Goal: Task Accomplishment & Management: Manage account settings

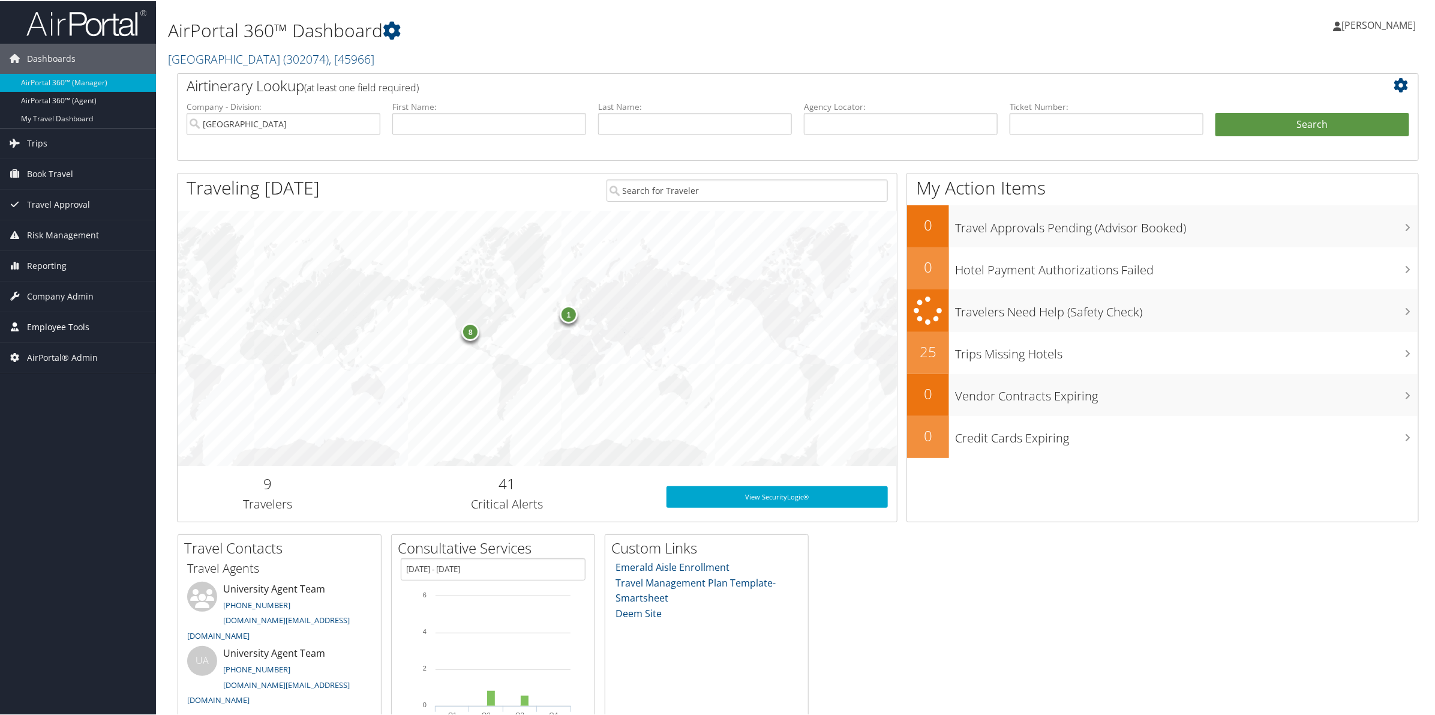
click at [58, 325] on span "Employee Tools" at bounding box center [58, 326] width 62 height 30
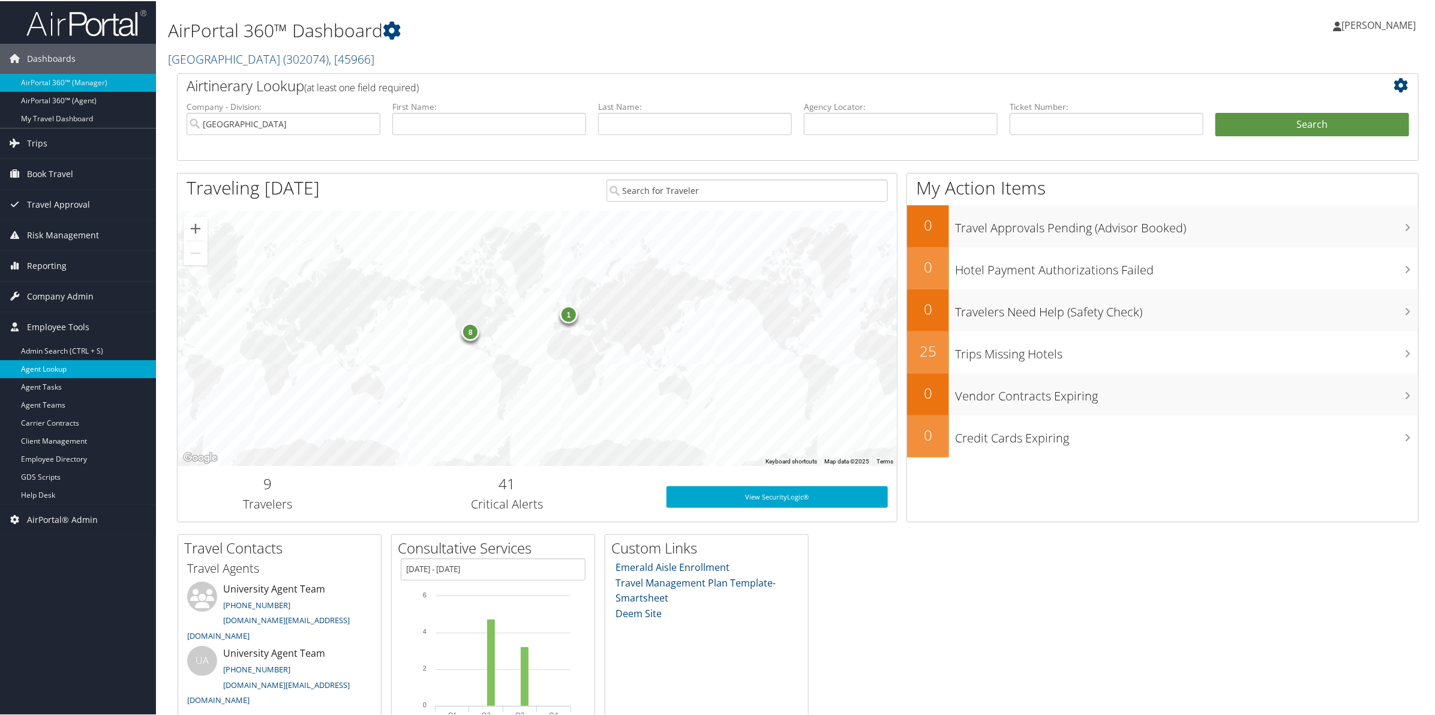
drag, startPoint x: 58, startPoint y: 370, endPoint x: 65, endPoint y: 367, distance: 7.2
click at [61, 370] on link "Agent Lookup" at bounding box center [78, 368] width 156 height 18
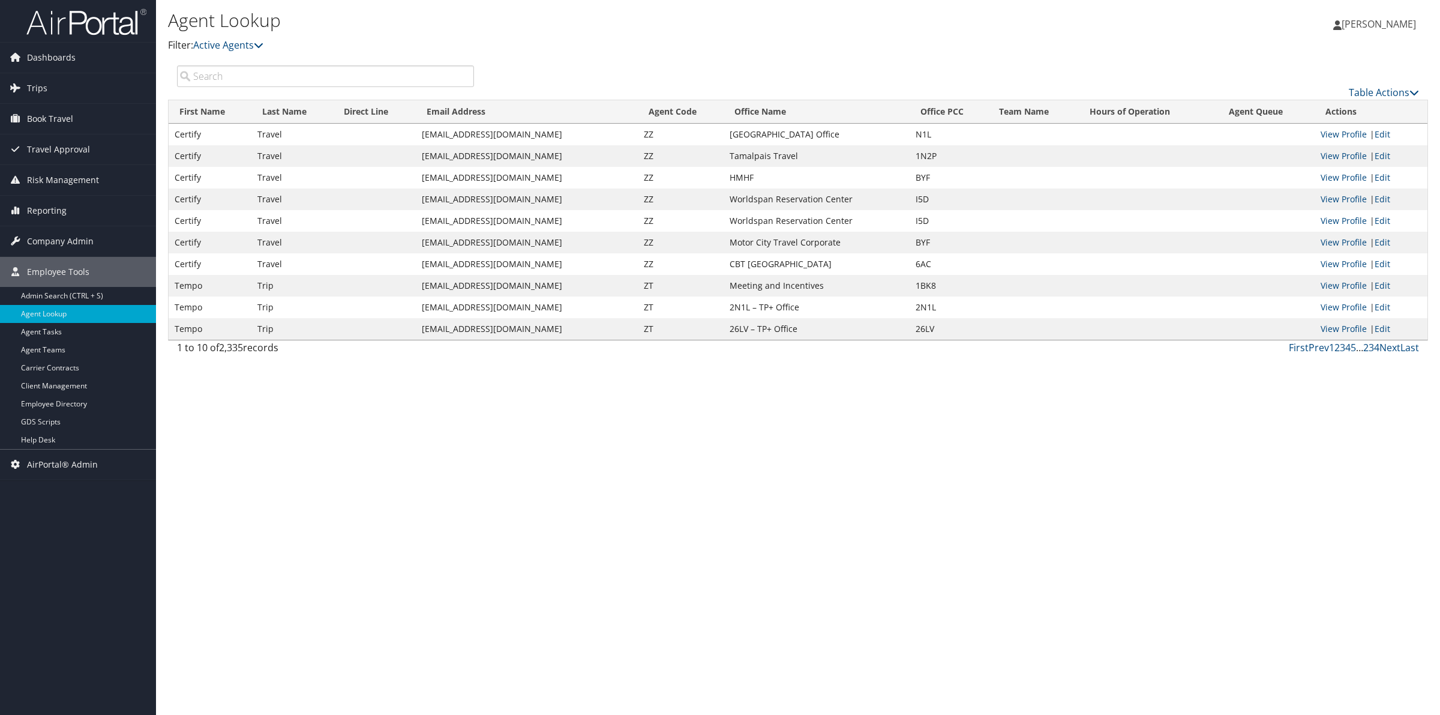
click at [324, 74] on input "search" at bounding box center [325, 76] width 297 height 22
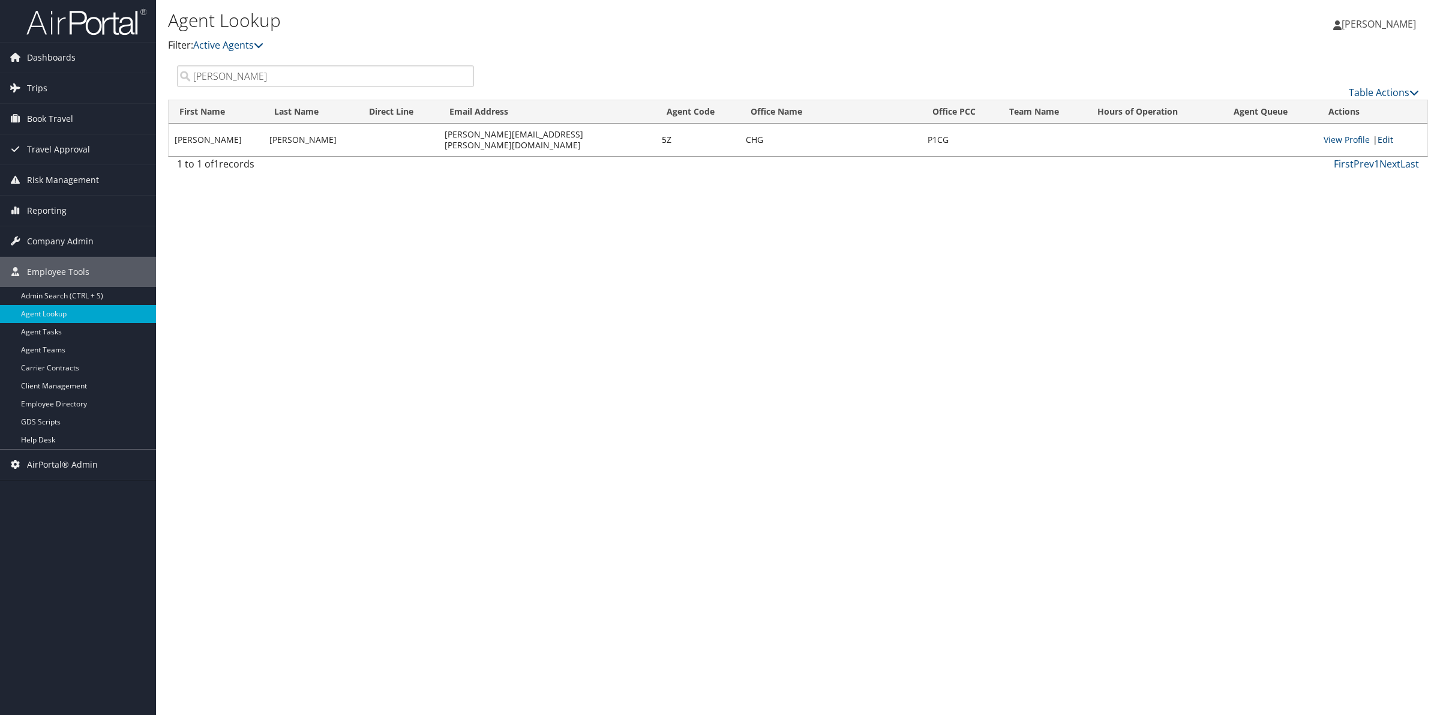
type input "alexis"
click at [1389, 134] on link "Edit" at bounding box center [1385, 139] width 16 height 11
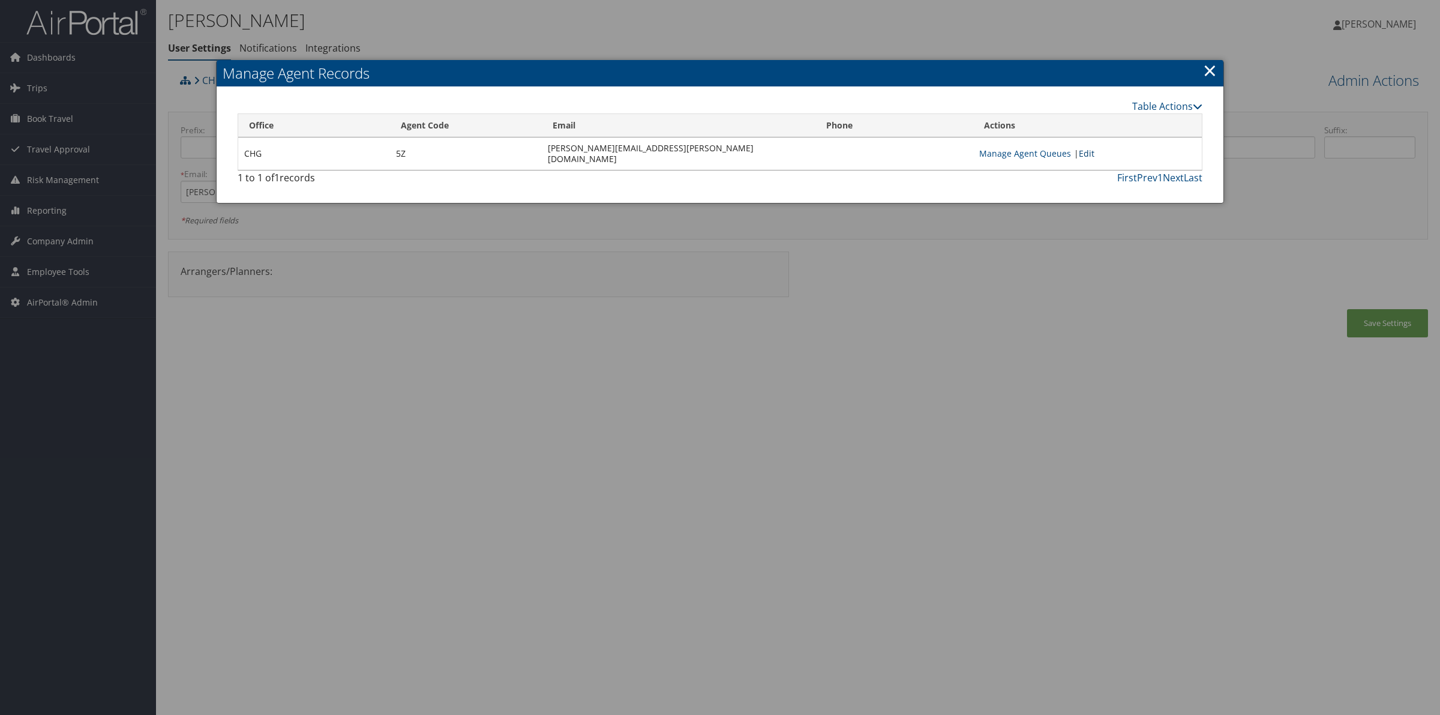
click at [1094, 148] on link "Edit" at bounding box center [1087, 153] width 16 height 11
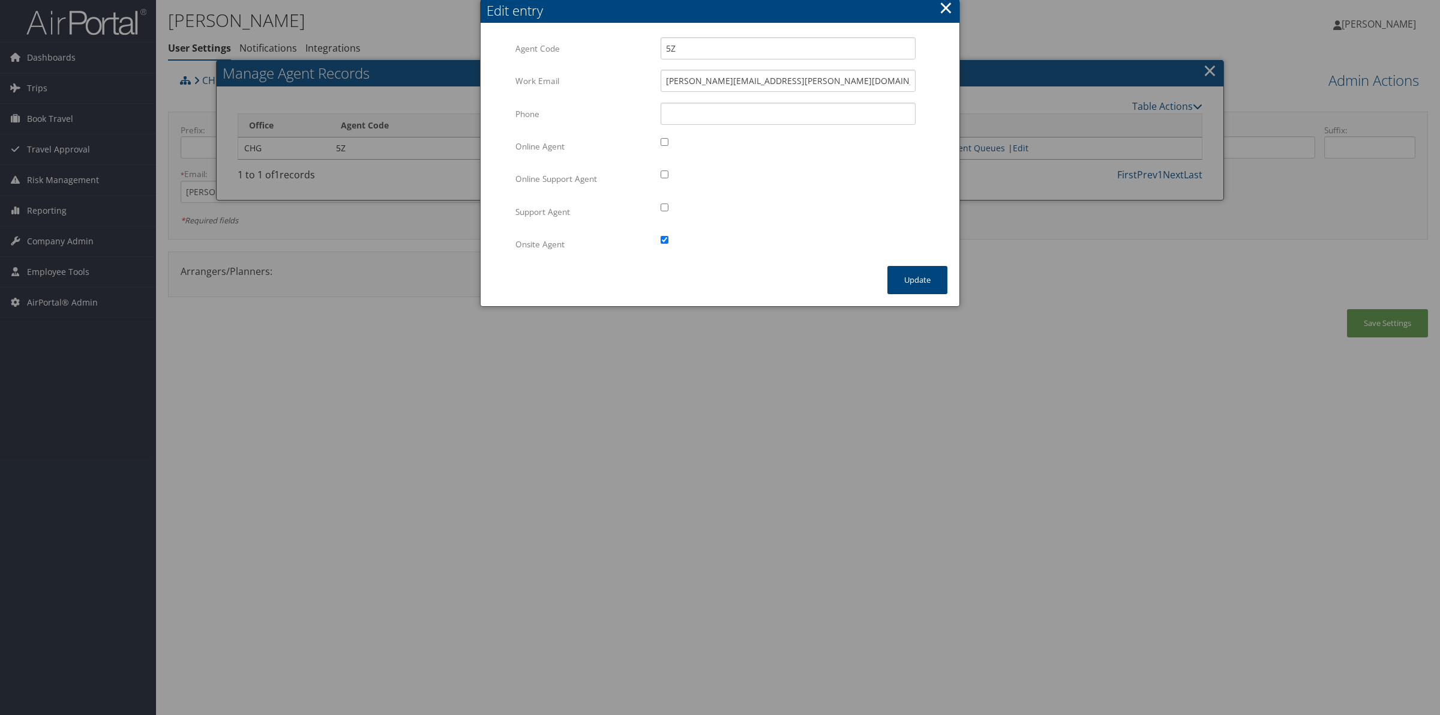
click at [949, 6] on button "×" at bounding box center [946, 8] width 14 height 24
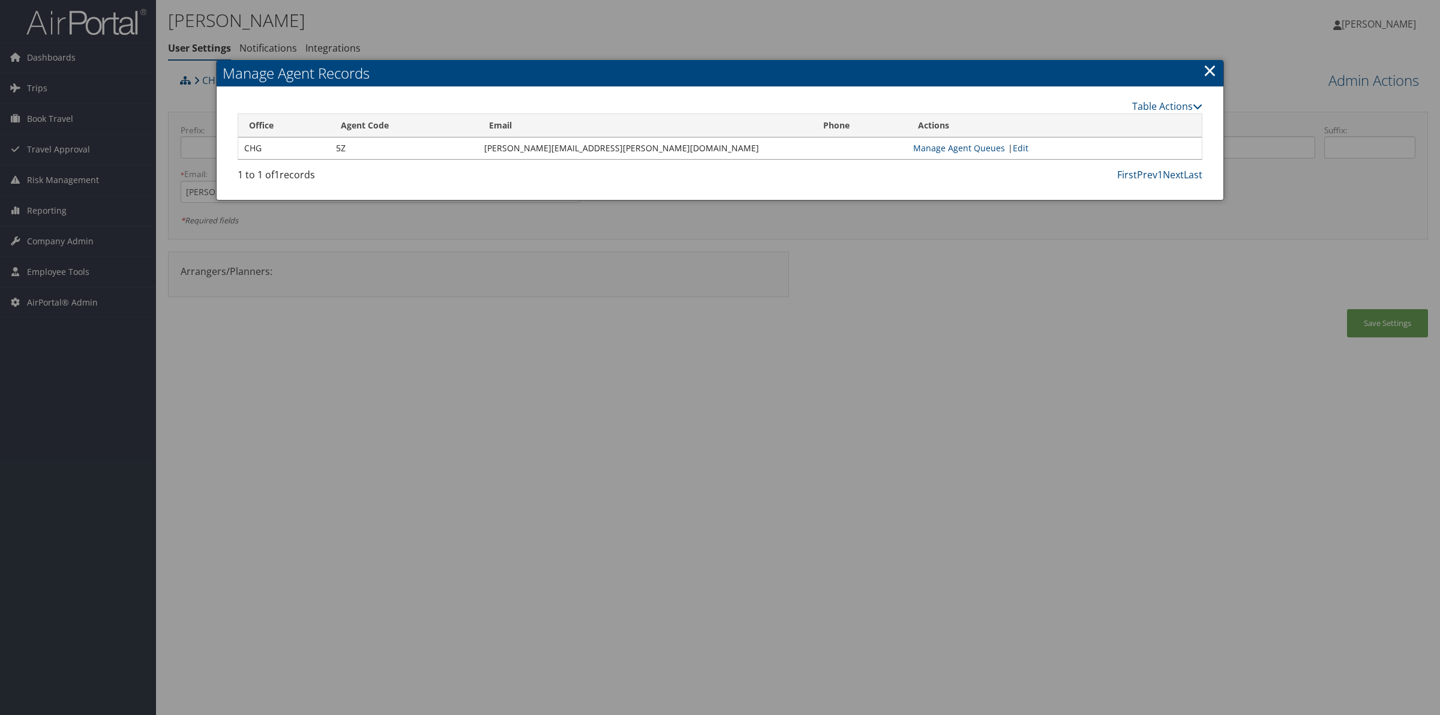
click at [1215, 75] on link "×" at bounding box center [1210, 70] width 14 height 24
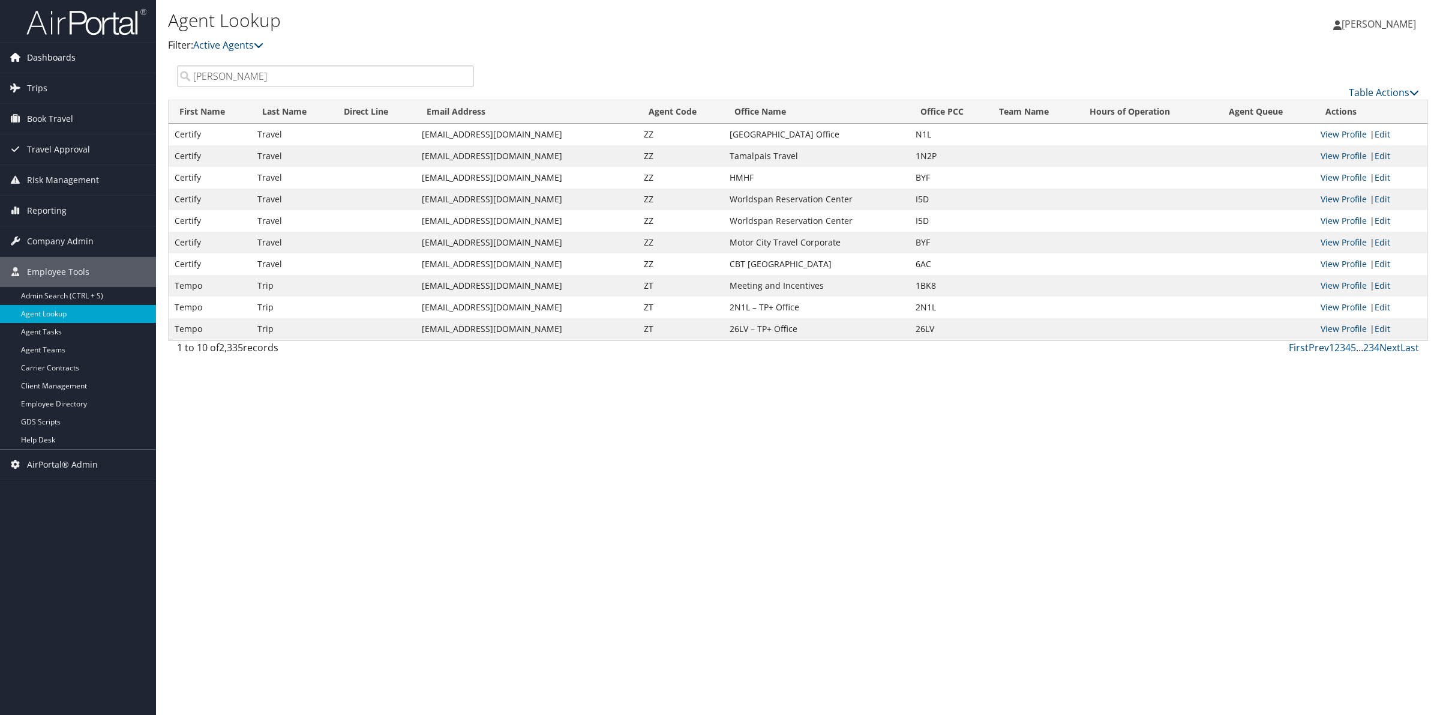
drag, startPoint x: 275, startPoint y: 82, endPoint x: 151, endPoint y: 70, distance: 124.8
click at [151, 70] on div "Dashboards AirPortal 360™ (Manager) AirPortal 360™ (Agent) My Travel Dashboard …" at bounding box center [720, 357] width 1440 height 715
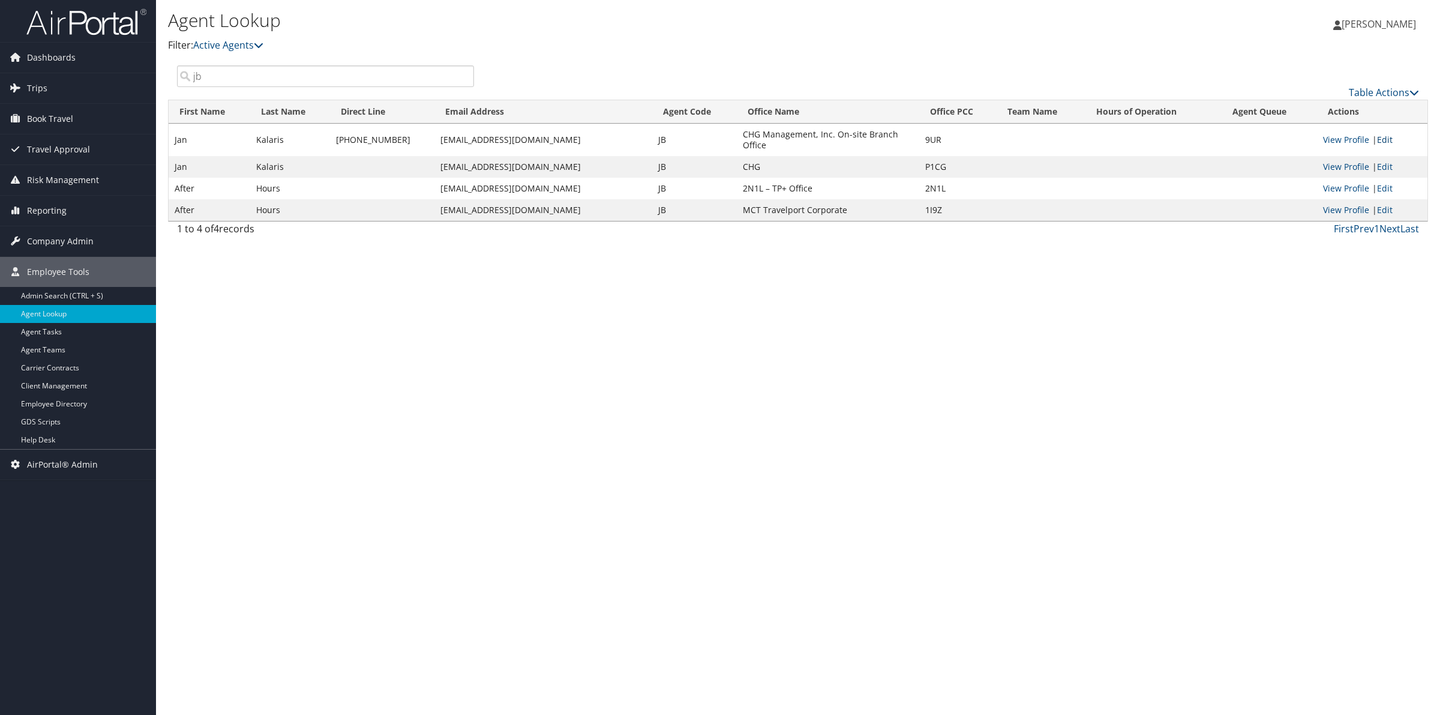
type input "jb"
click at [1382, 139] on link "Edit" at bounding box center [1385, 139] width 16 height 11
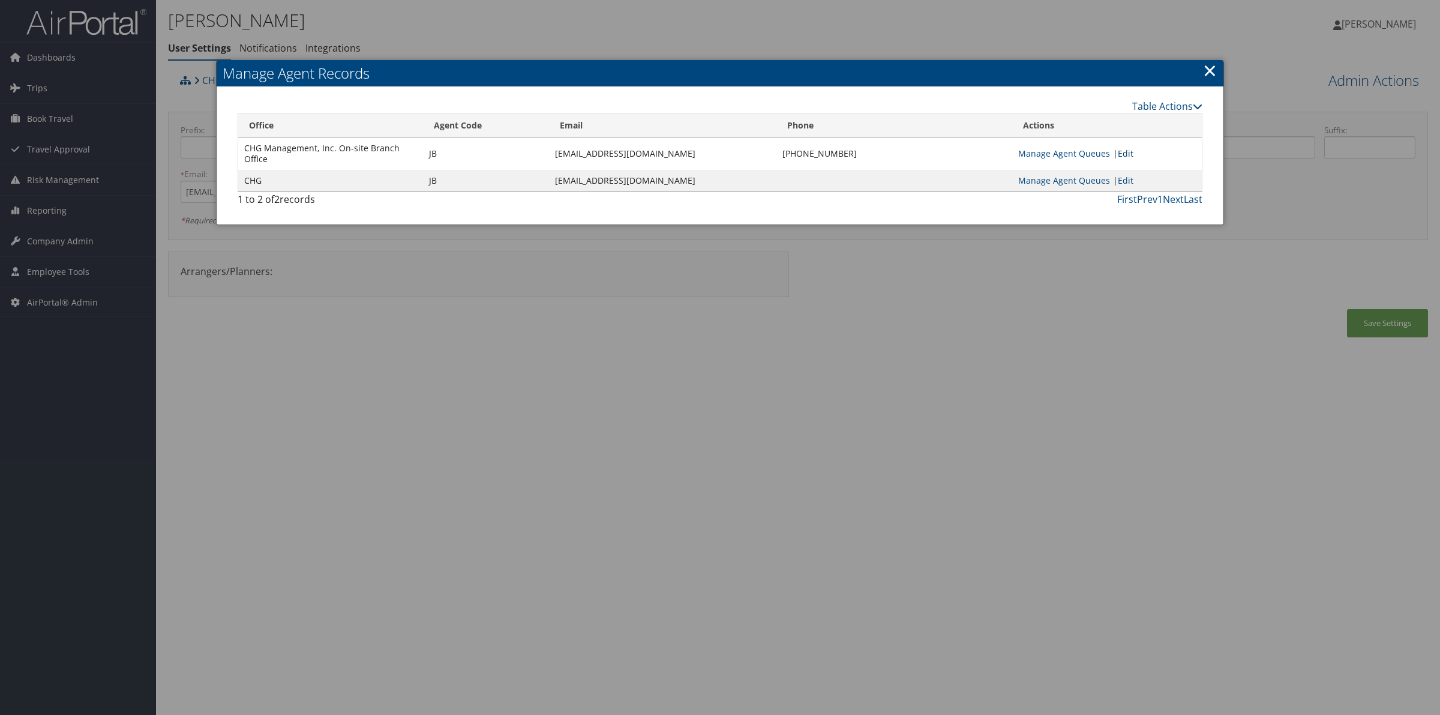
click at [1133, 154] on link "Edit" at bounding box center [1126, 153] width 16 height 11
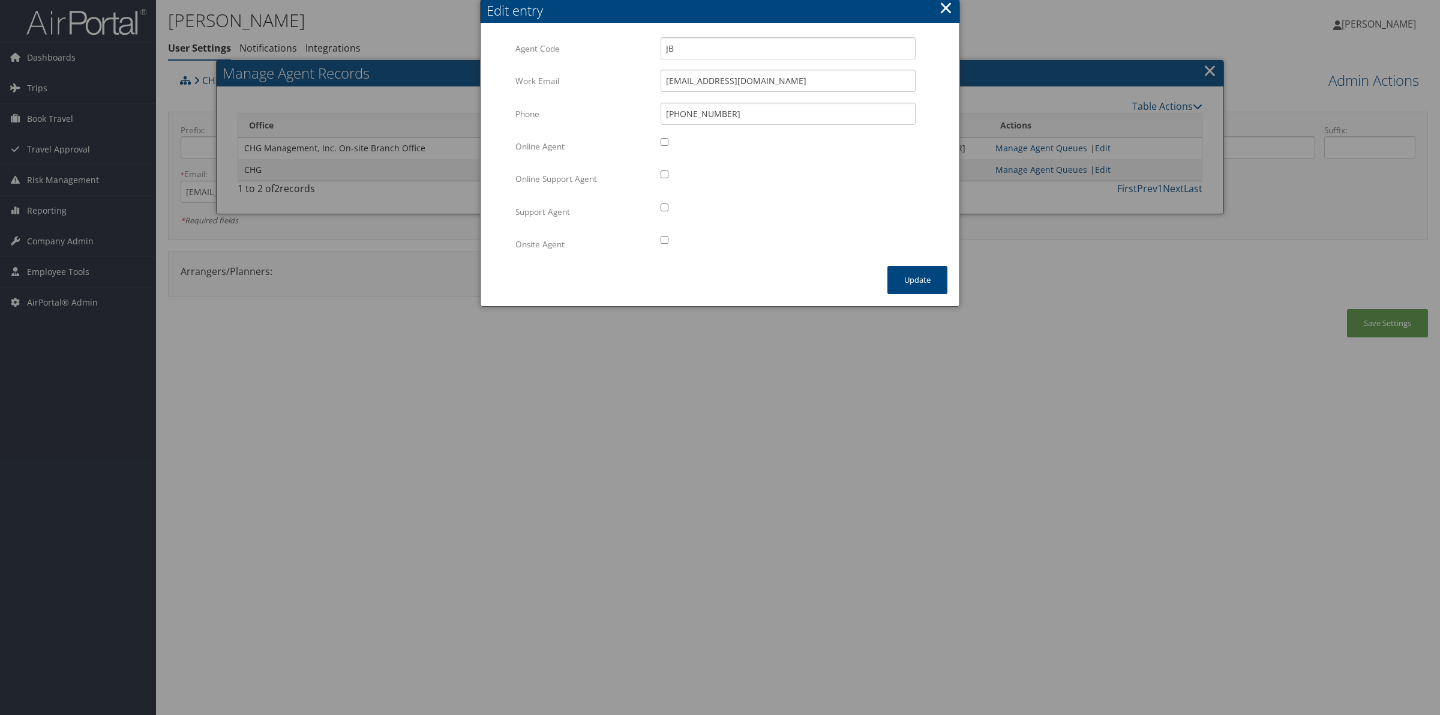
click at [664, 240] on input "checkbox" at bounding box center [665, 240] width 8 height 8
checkbox input "true"
click at [909, 279] on button "Update" at bounding box center [917, 280] width 60 height 28
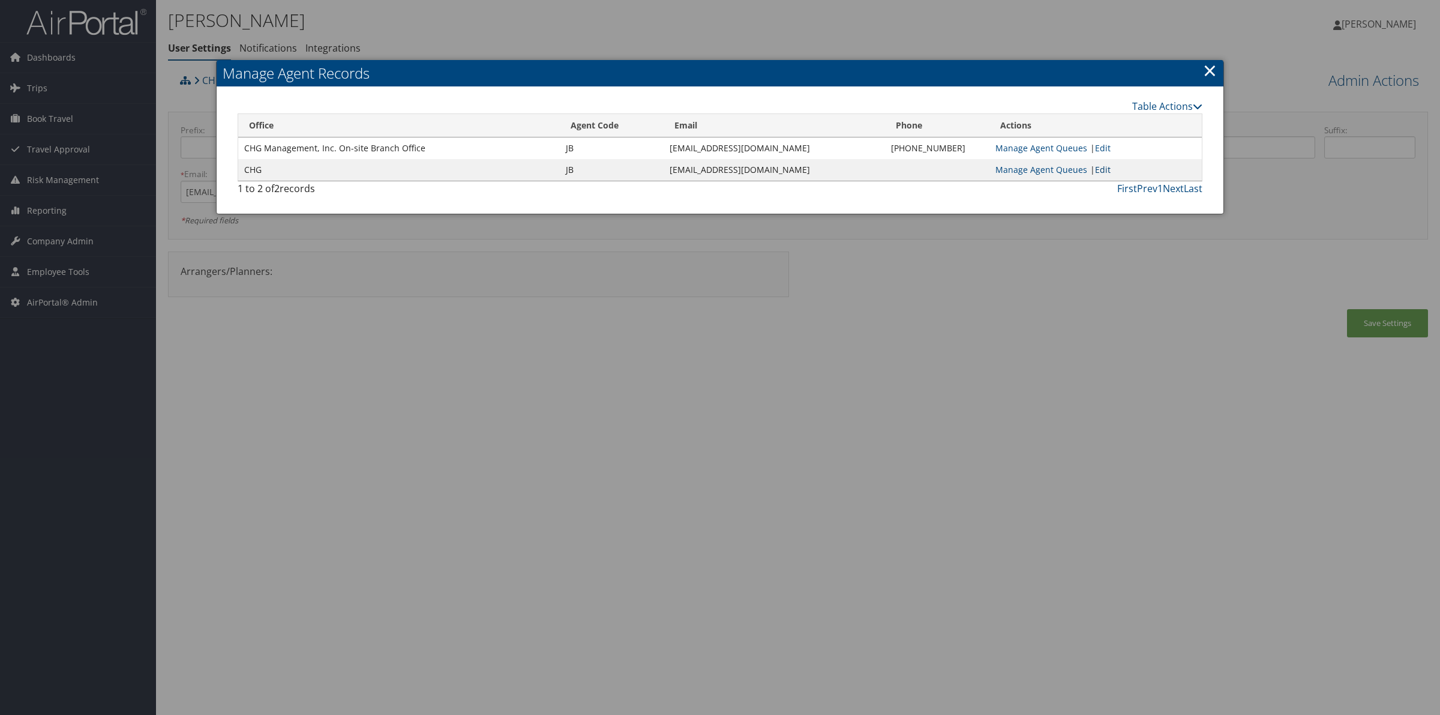
click at [1099, 169] on link "Edit" at bounding box center [1103, 169] width 16 height 11
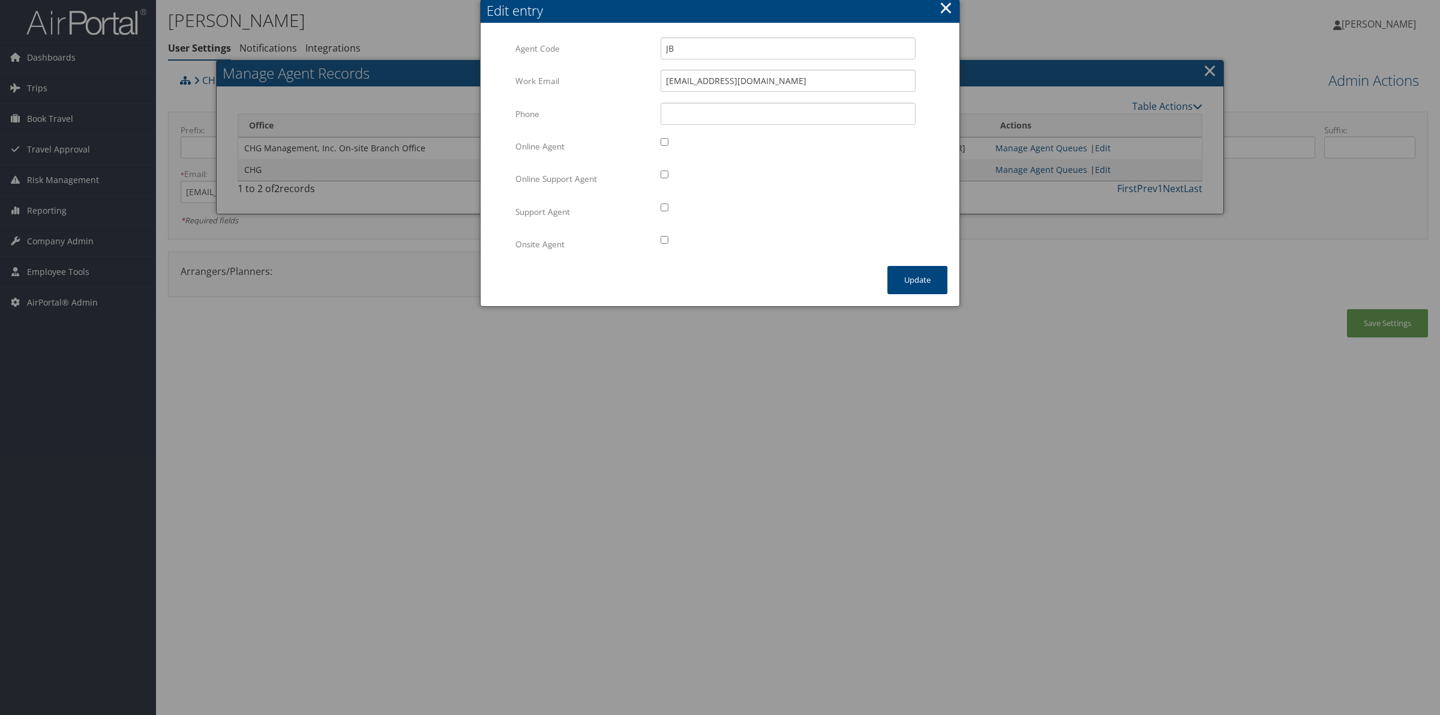
click at [661, 238] on input "checkbox" at bounding box center [665, 240] width 8 height 8
checkbox input "true"
click at [923, 286] on button "Update" at bounding box center [917, 280] width 60 height 28
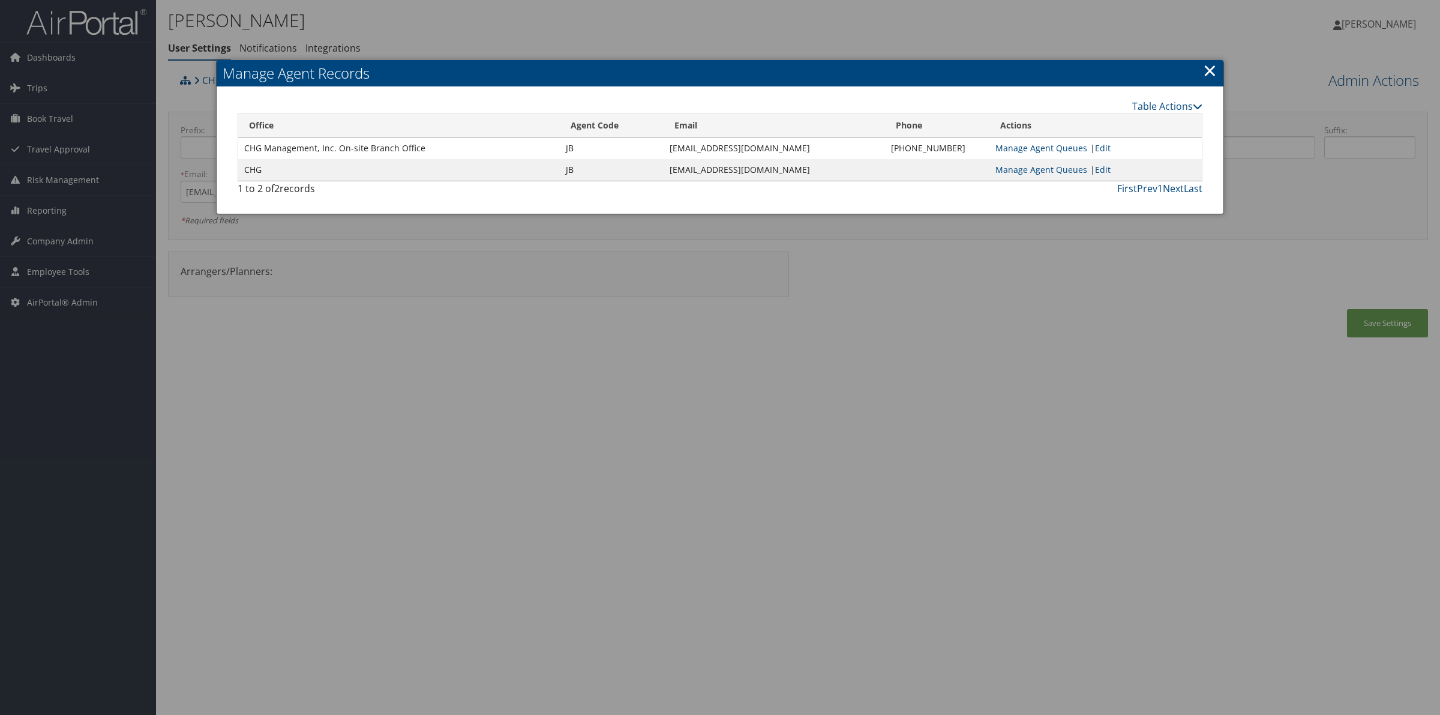
click at [1213, 70] on link "×" at bounding box center [1210, 70] width 14 height 24
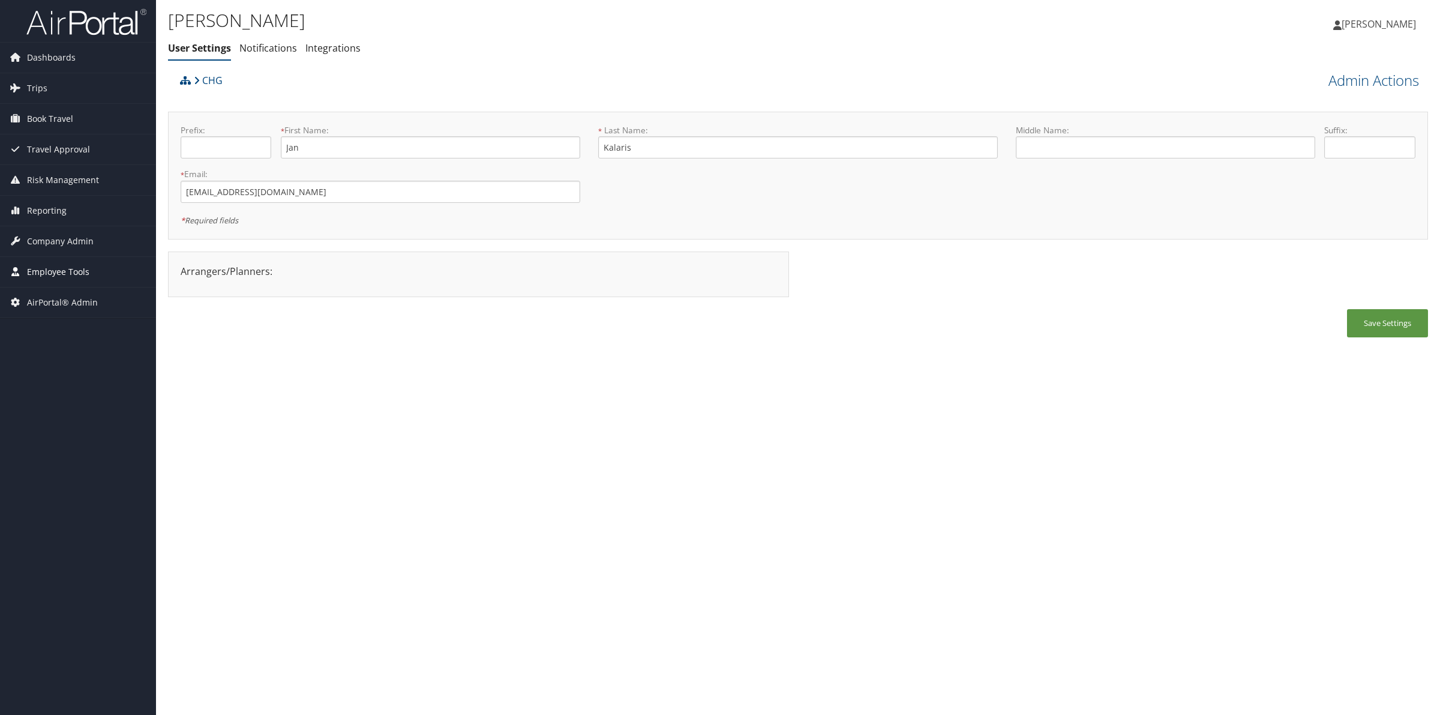
click at [42, 271] on span "Employee Tools" at bounding box center [58, 272] width 62 height 30
click at [42, 313] on link "Agent Lookup" at bounding box center [78, 314] width 156 height 18
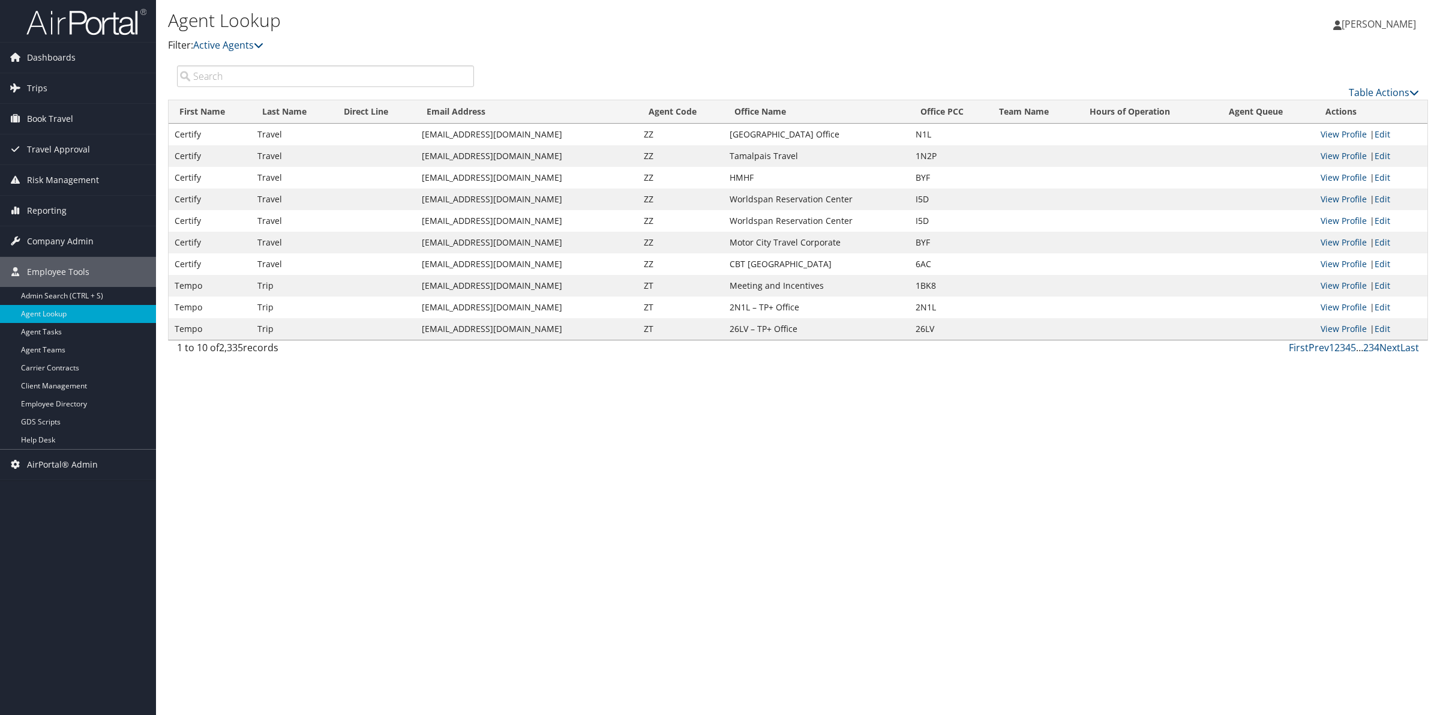
click at [226, 71] on input "search" at bounding box center [325, 76] width 297 height 22
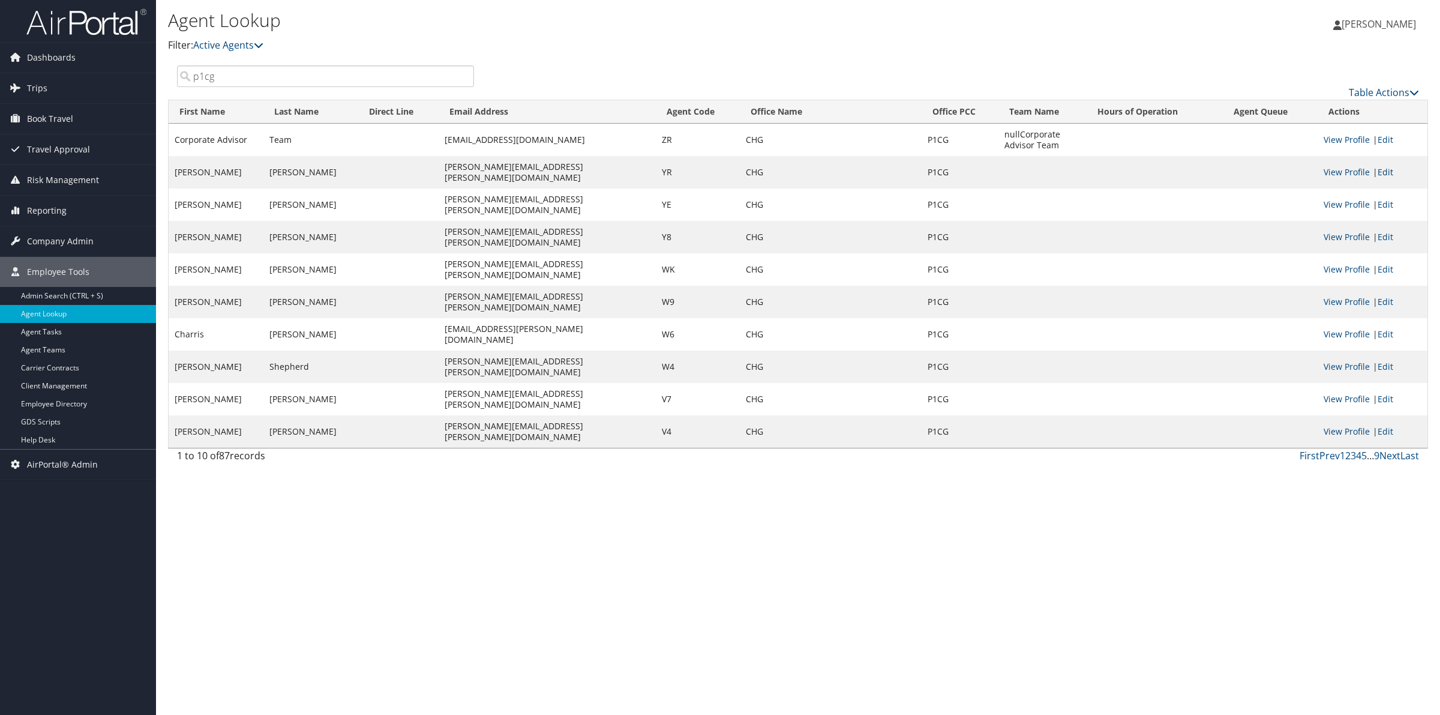
type input "p1cg"
click at [1387, 168] on link "Edit" at bounding box center [1385, 171] width 16 height 11
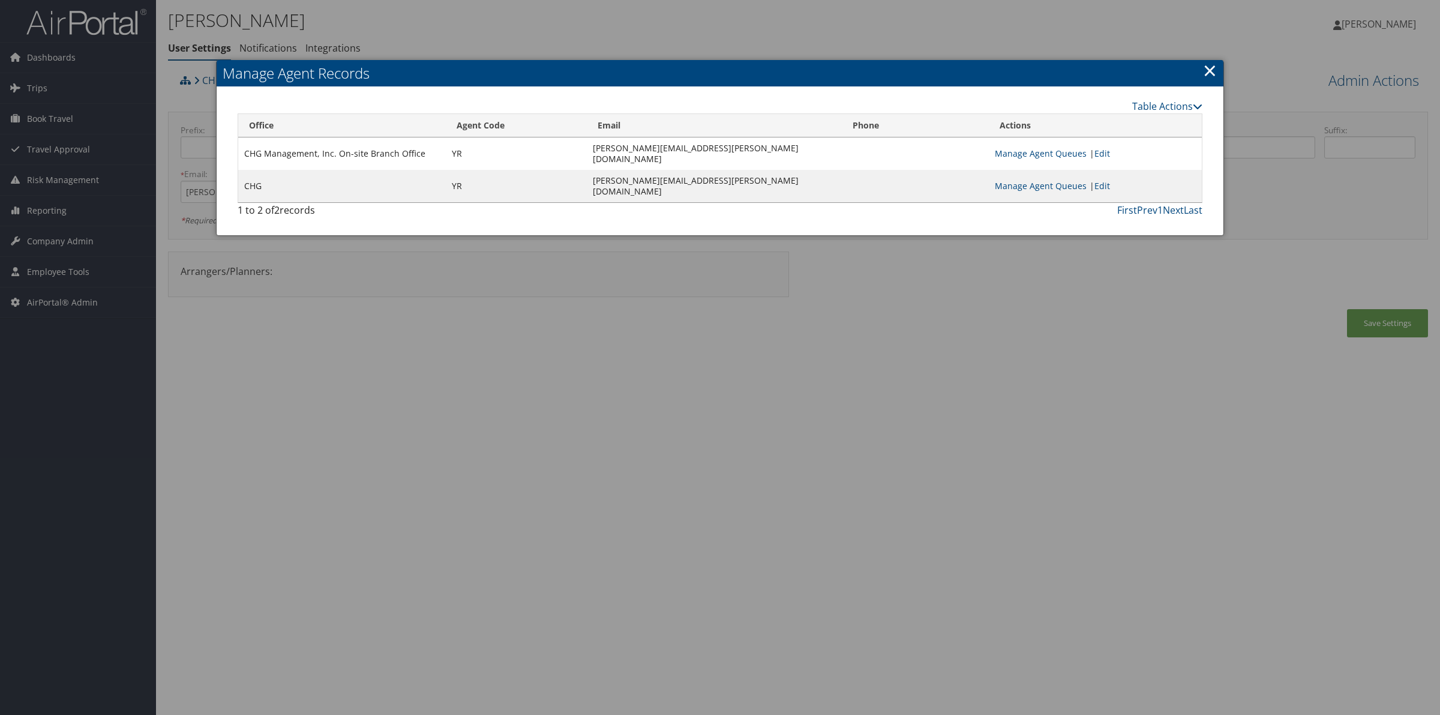
click at [1110, 154] on link "Edit" at bounding box center [1102, 153] width 16 height 11
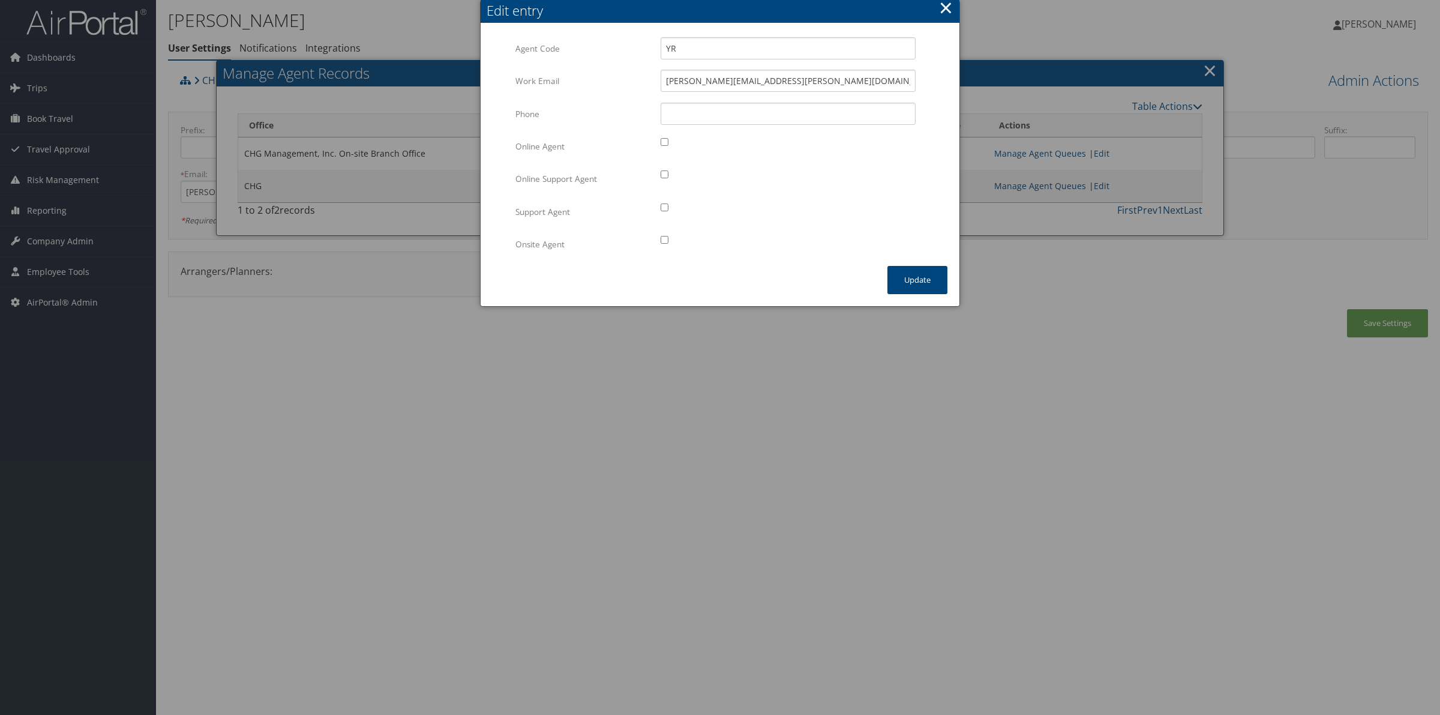
click at [665, 239] on input "checkbox" at bounding box center [665, 240] width 8 height 8
checkbox input "true"
click at [917, 282] on button "Update" at bounding box center [917, 280] width 60 height 28
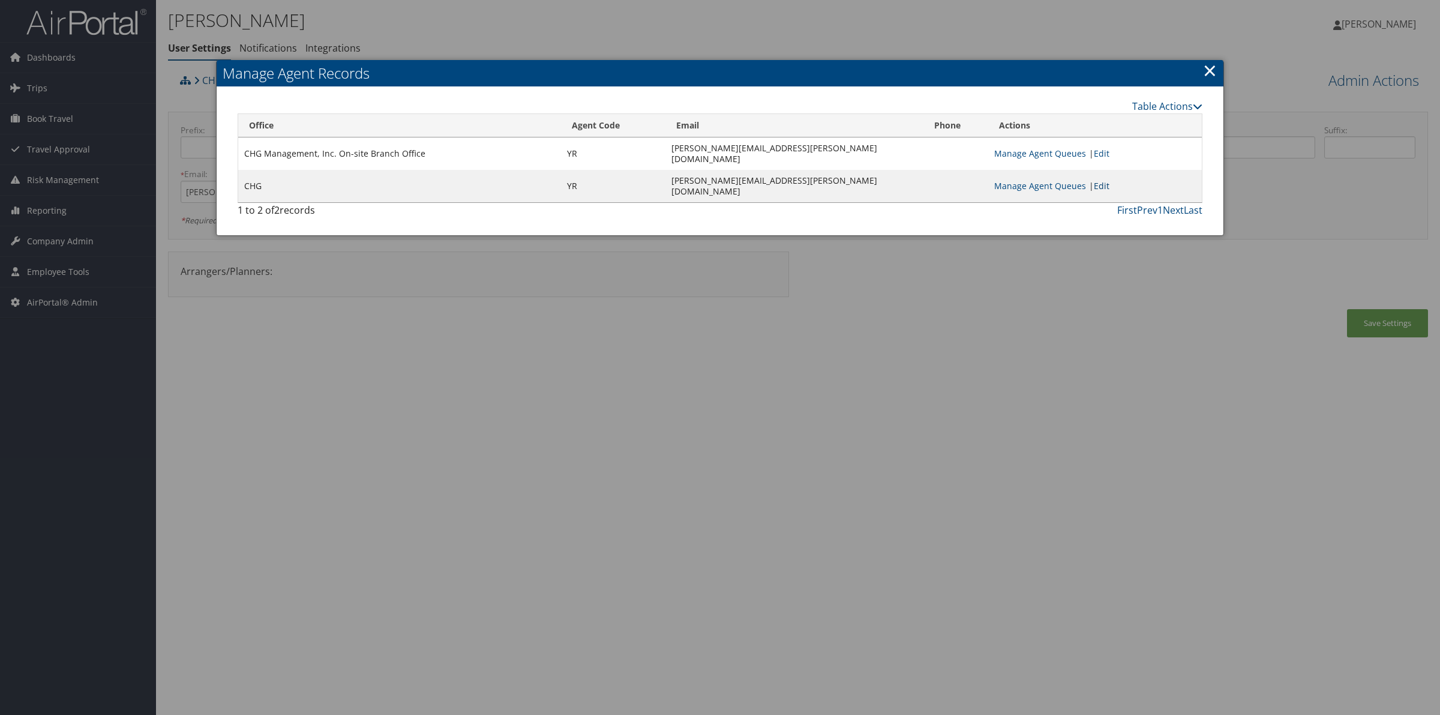
click at [1101, 180] on link "Edit" at bounding box center [1102, 185] width 16 height 11
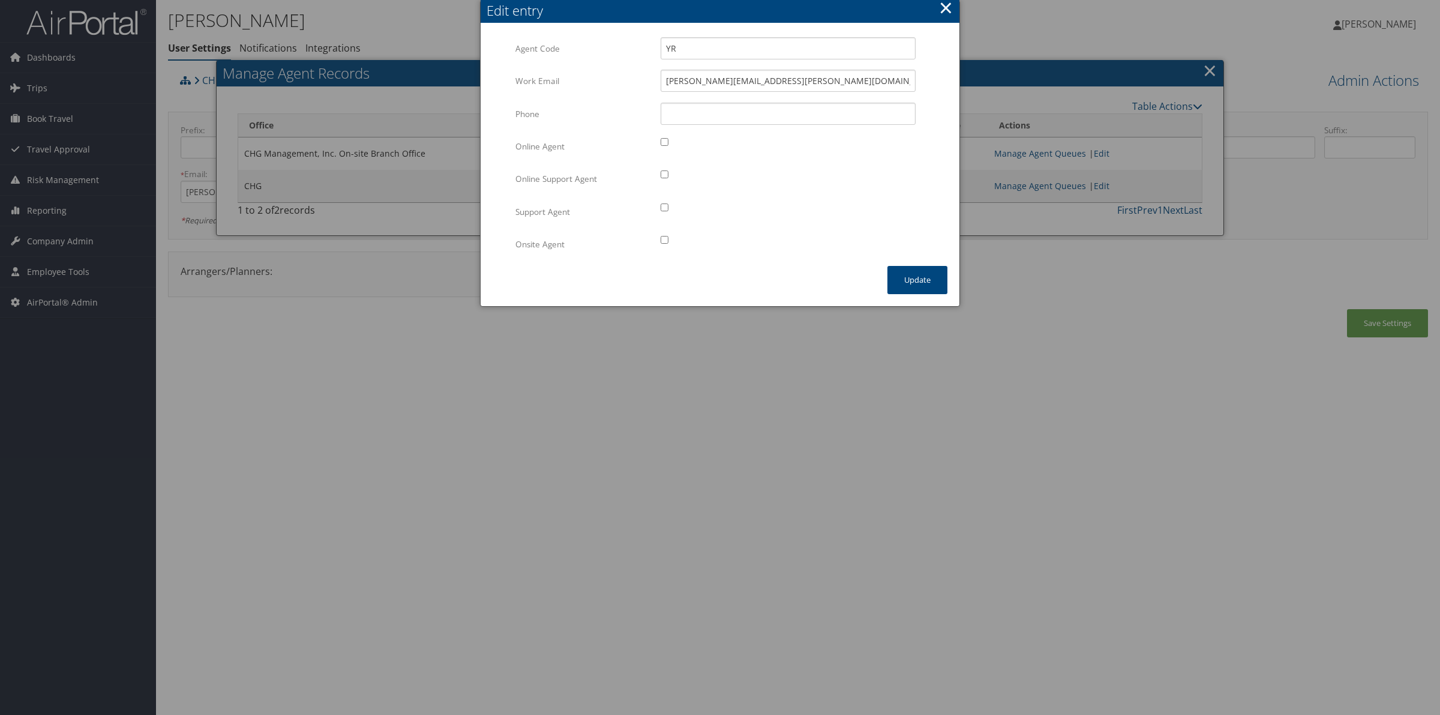
click at [667, 238] on input "checkbox" at bounding box center [665, 240] width 8 height 8
checkbox input "true"
click at [925, 283] on button "Update" at bounding box center [917, 280] width 60 height 28
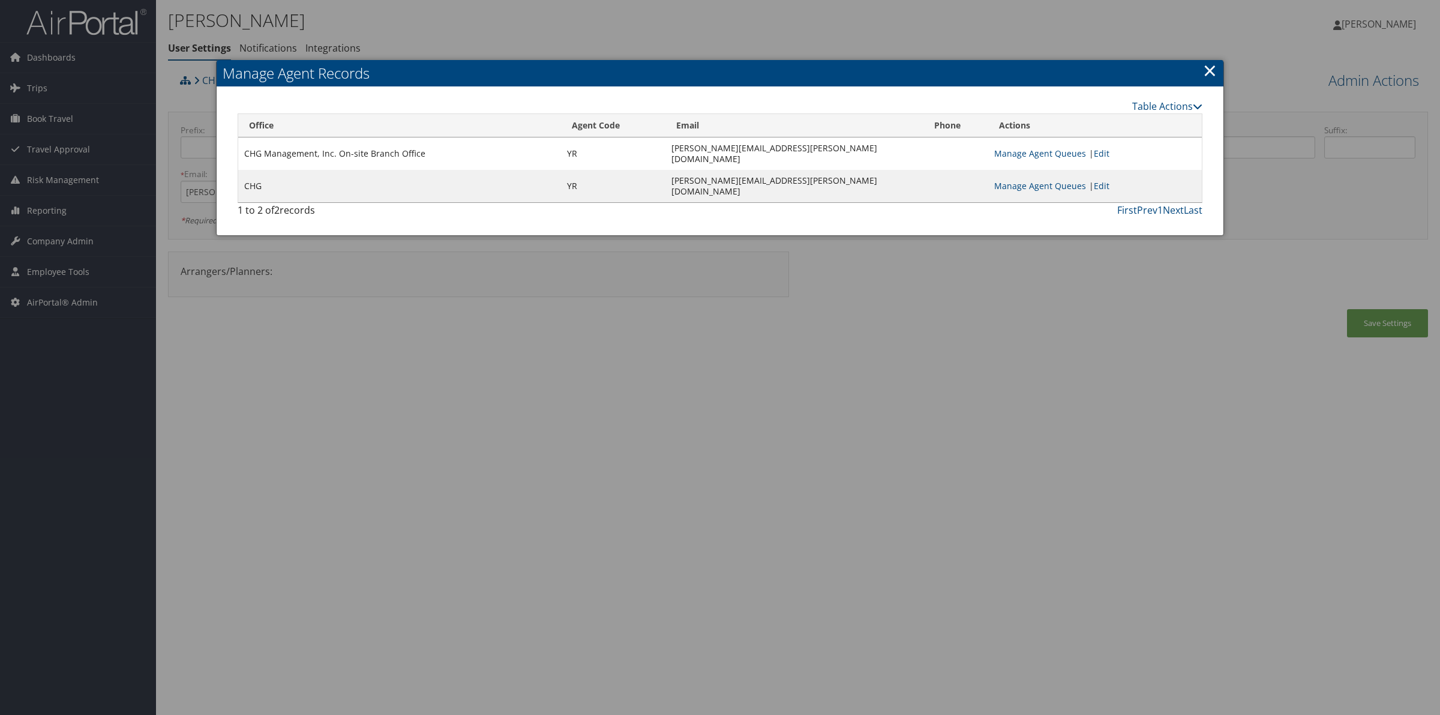
click at [1211, 73] on link "×" at bounding box center [1210, 70] width 14 height 24
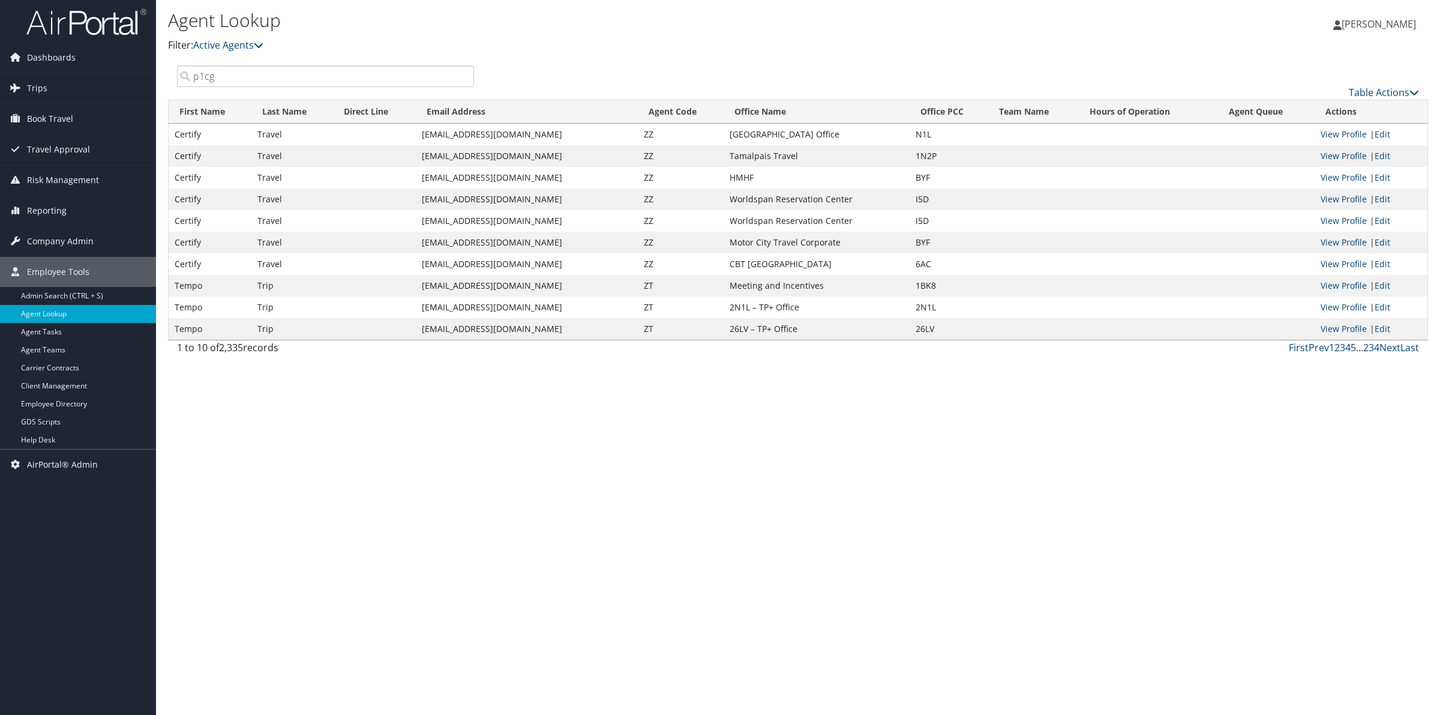
click at [274, 74] on input "p1cg" at bounding box center [325, 76] width 297 height 22
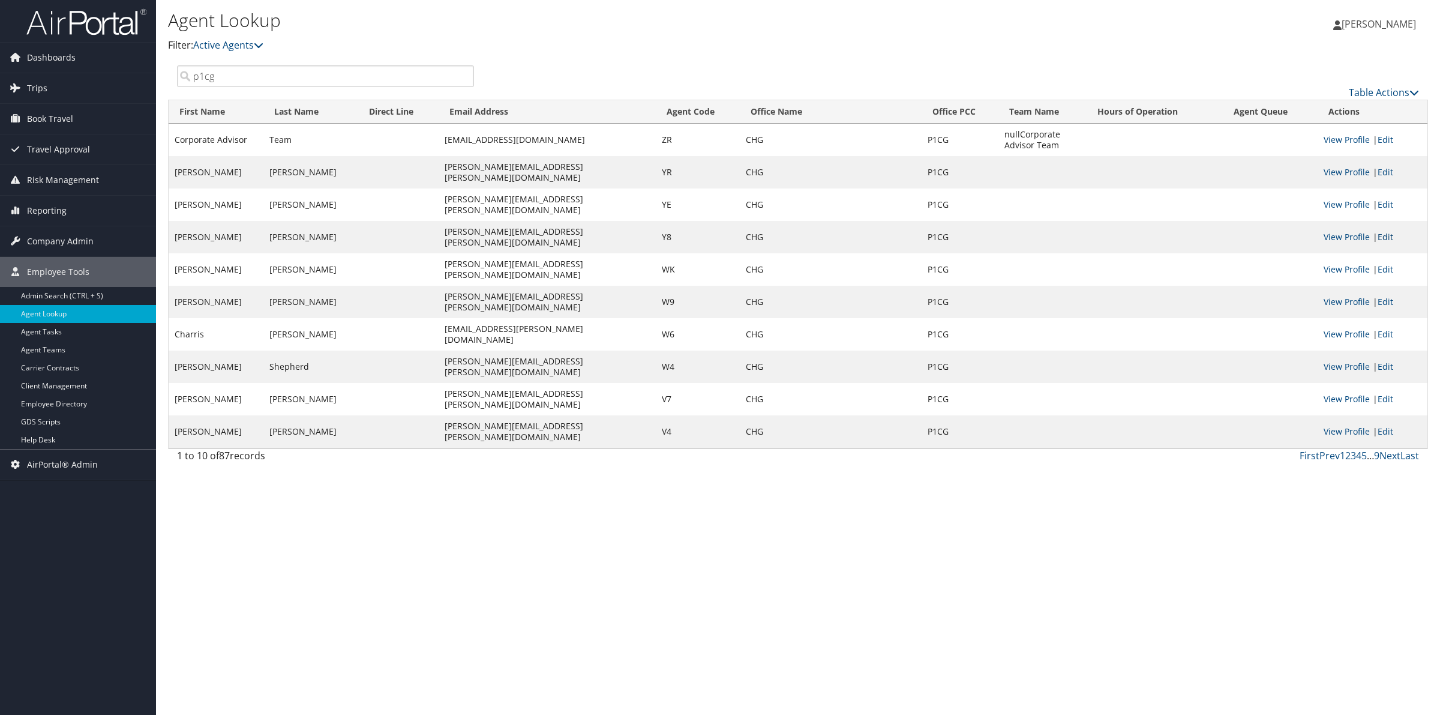
click at [1386, 231] on link "Edit" at bounding box center [1385, 236] width 16 height 11
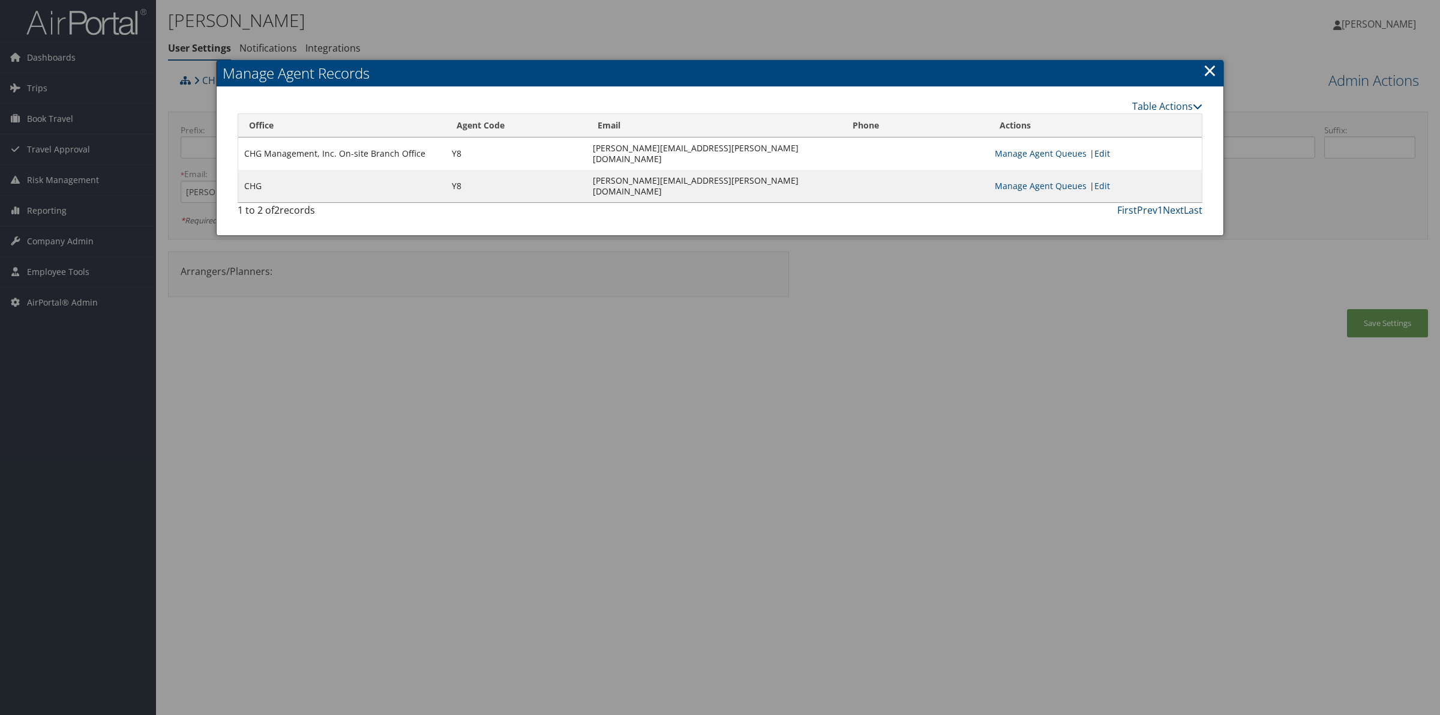
click at [1110, 155] on link "Edit" at bounding box center [1102, 153] width 16 height 11
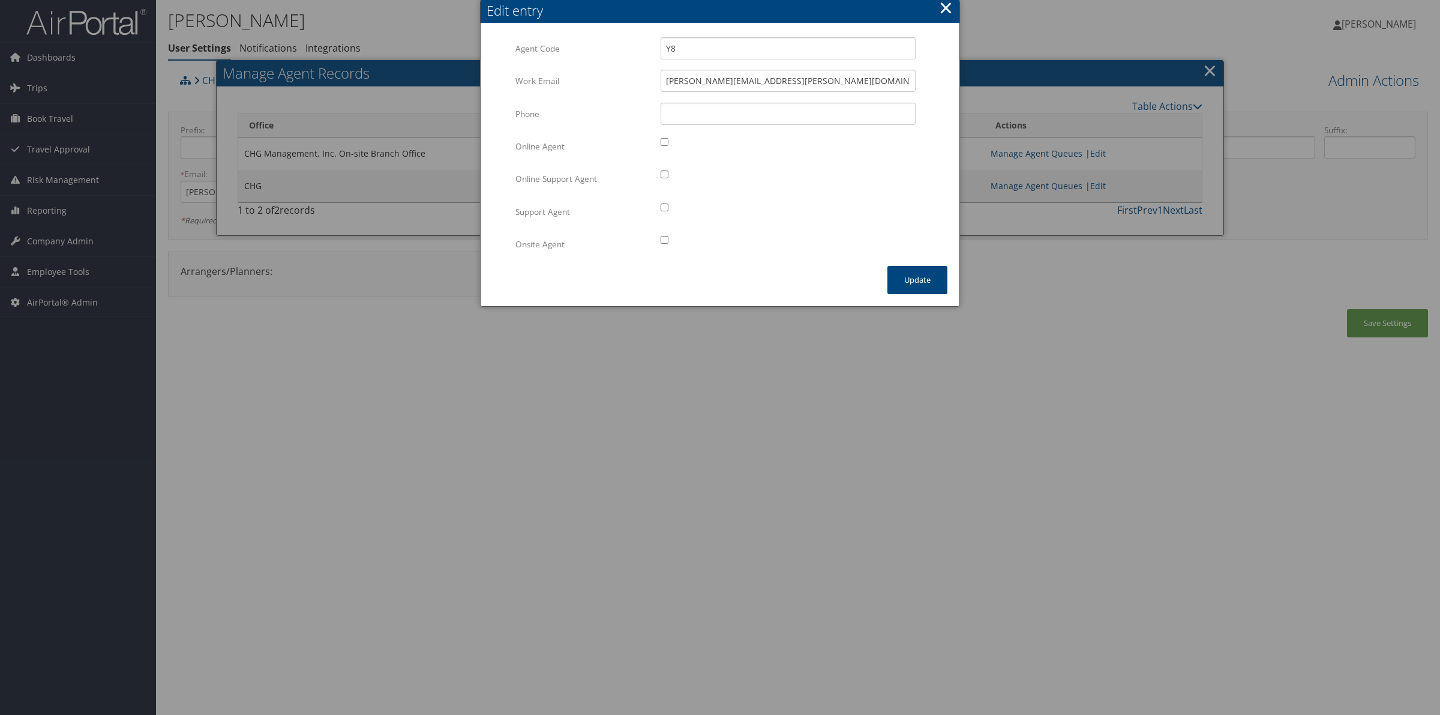
click at [662, 241] on input "checkbox" at bounding box center [665, 240] width 8 height 8
checkbox input "true"
click at [913, 283] on button "Update" at bounding box center [917, 280] width 60 height 28
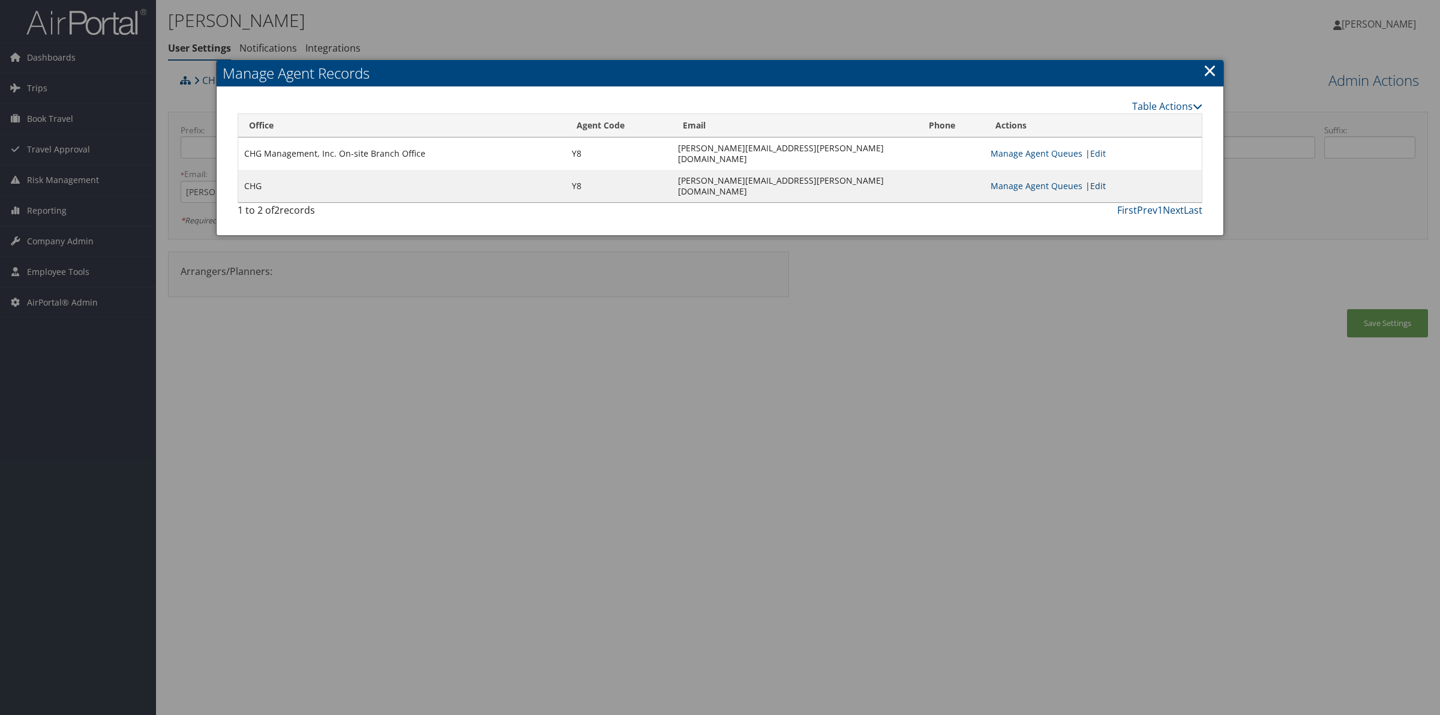
click at [1097, 180] on link "Edit" at bounding box center [1098, 185] width 16 height 11
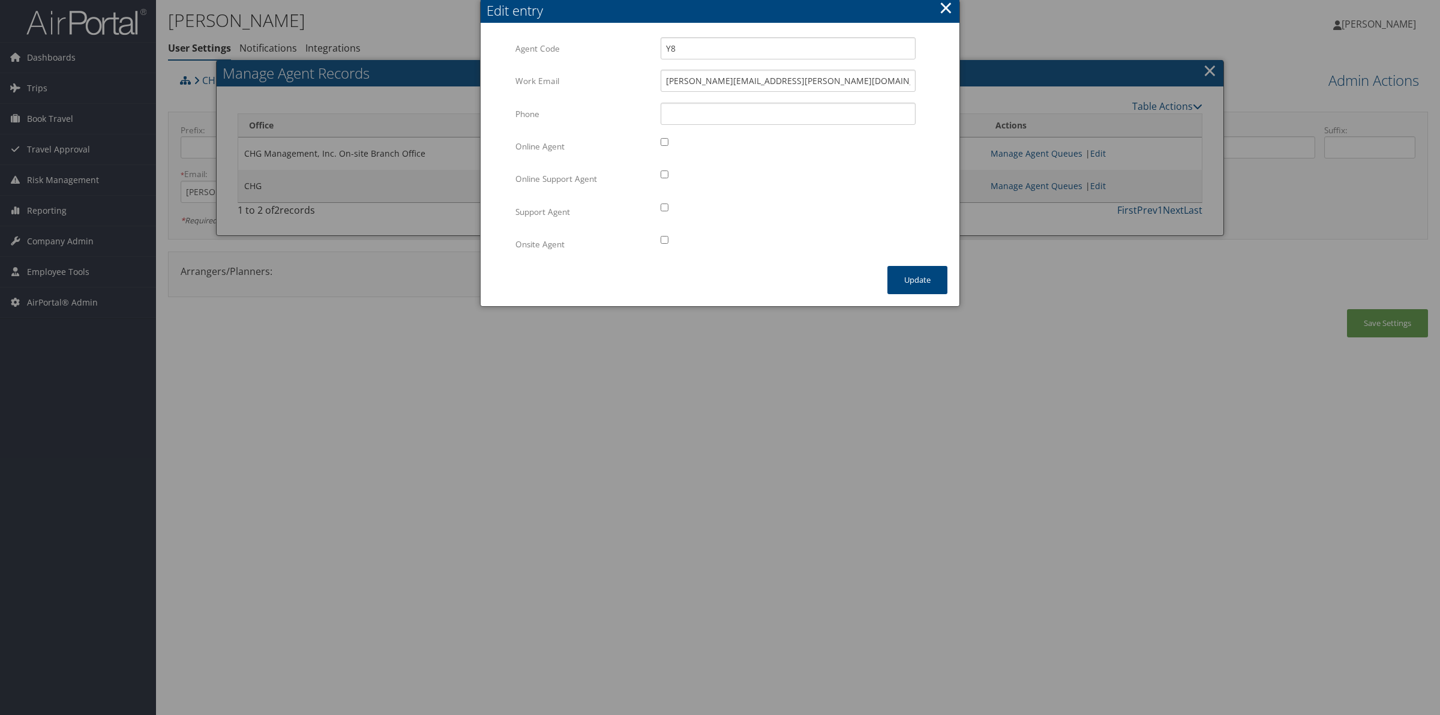
click at [666, 242] on input "checkbox" at bounding box center [665, 240] width 8 height 8
checkbox input "true"
click at [925, 284] on button "Update" at bounding box center [917, 280] width 60 height 28
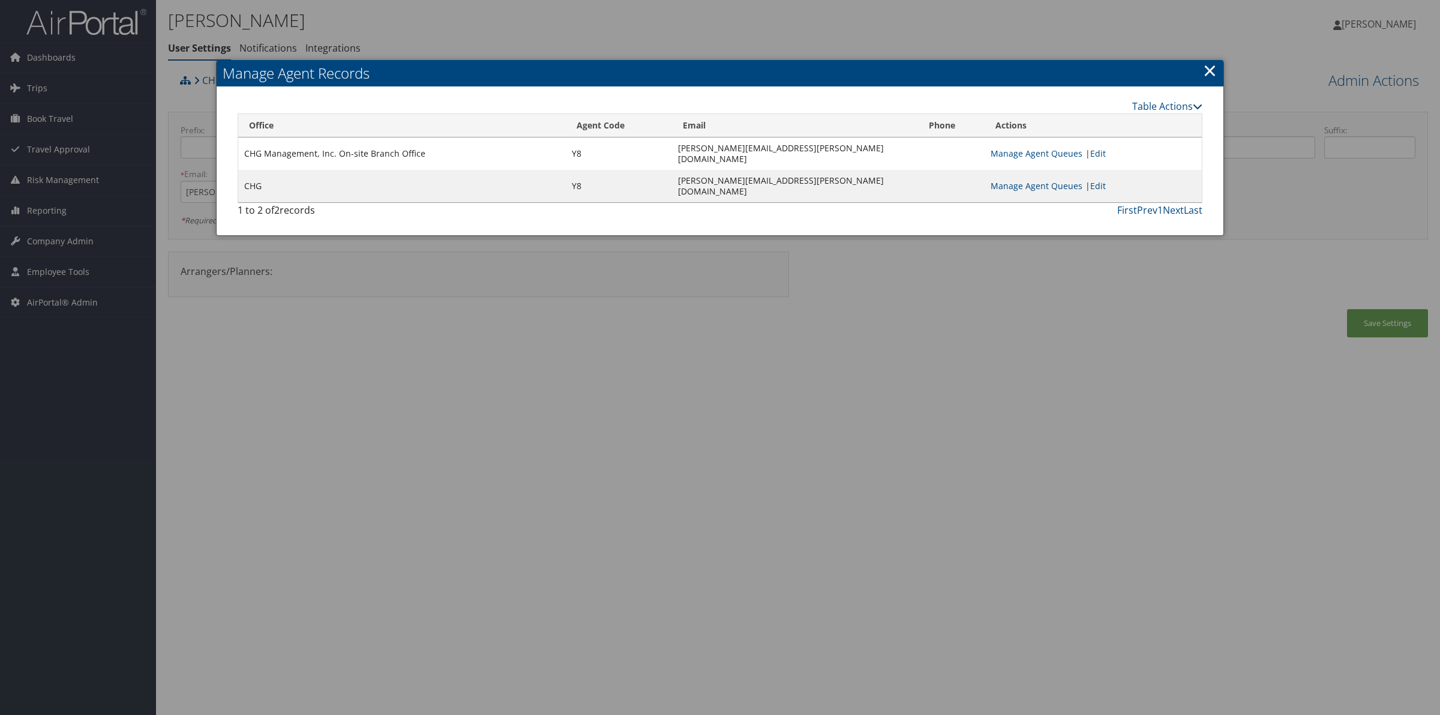
click at [1208, 72] on link "×" at bounding box center [1210, 70] width 14 height 24
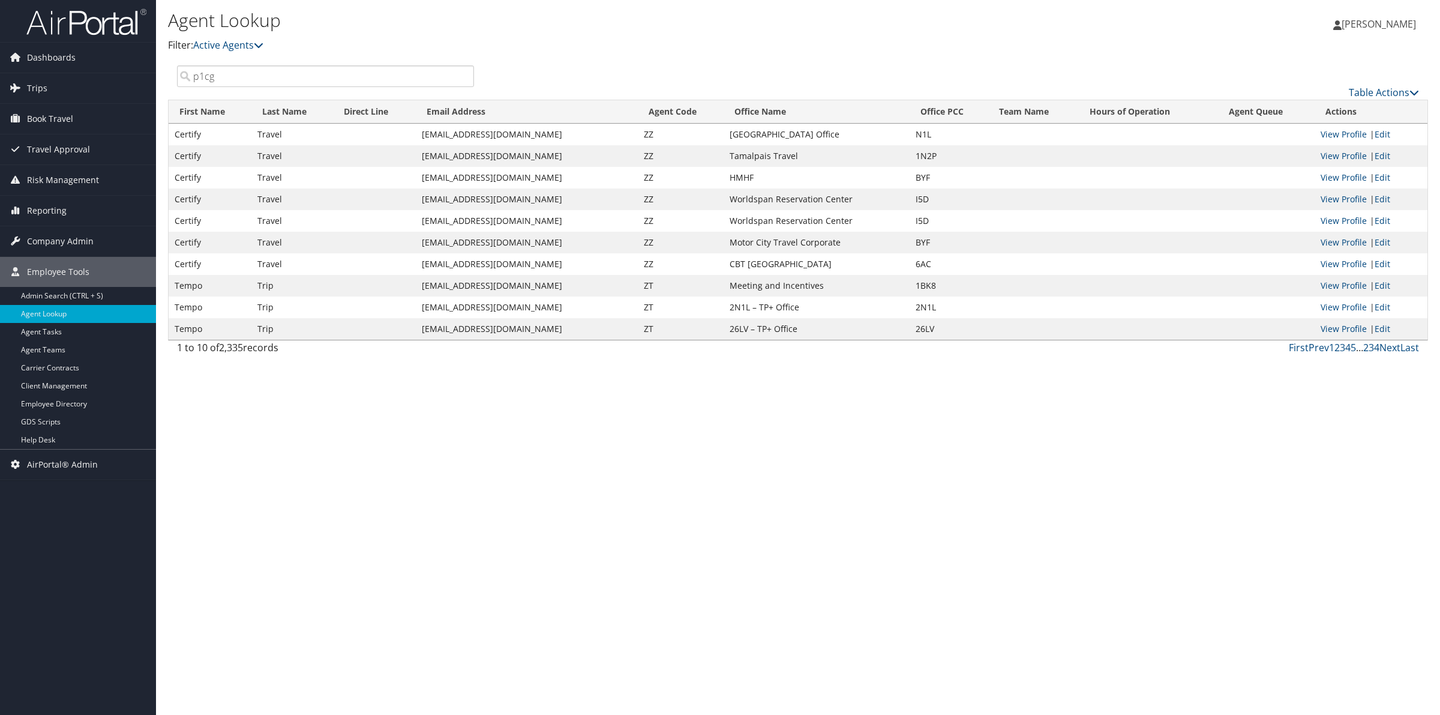
click at [254, 76] on input "p1cg" at bounding box center [325, 76] width 297 height 22
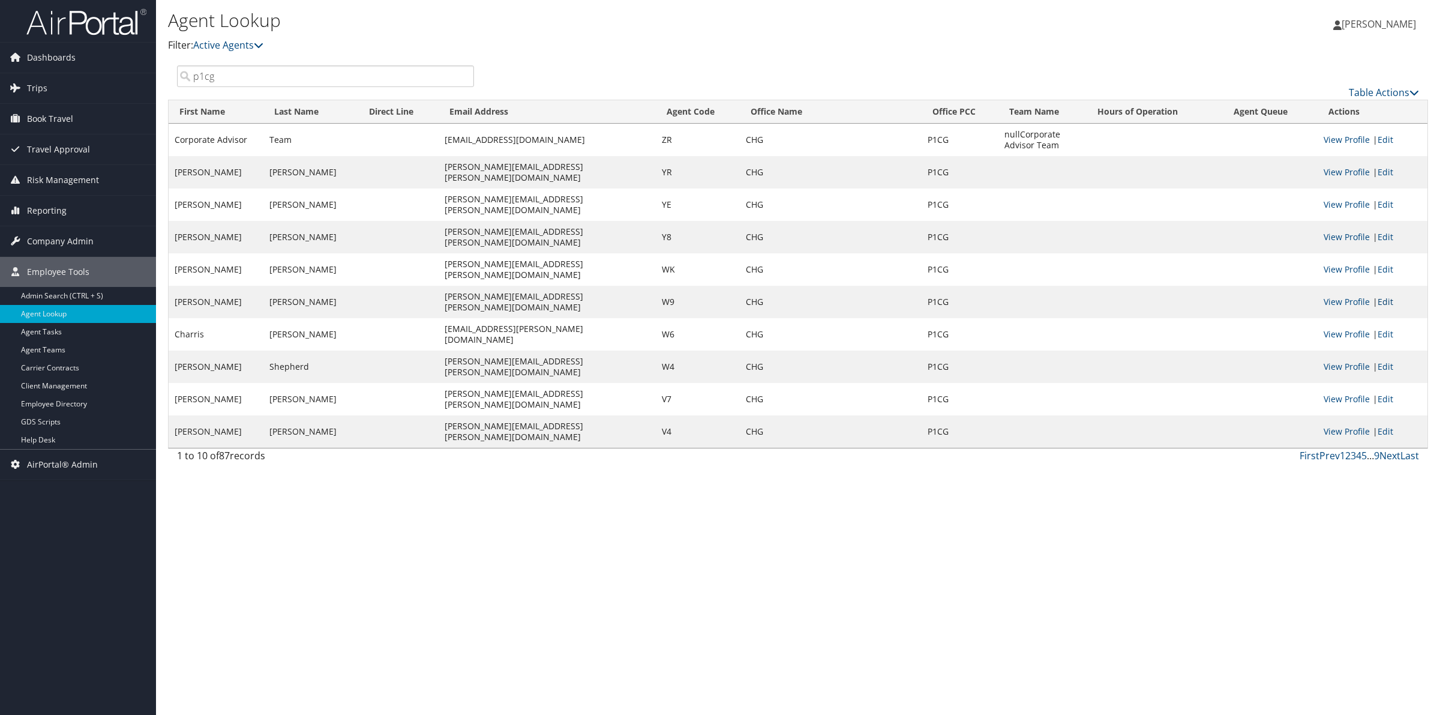
click at [1383, 296] on link "Edit" at bounding box center [1385, 301] width 16 height 11
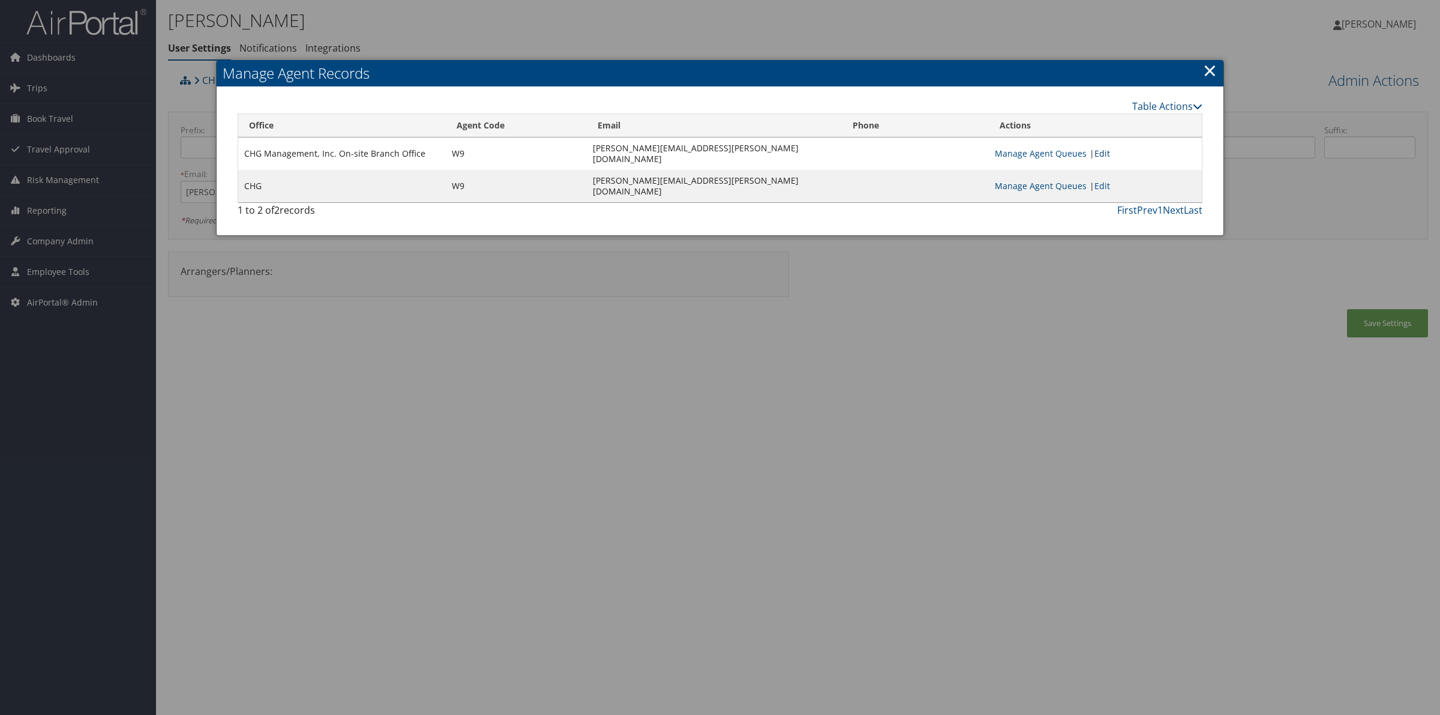
click at [1110, 152] on link "Edit" at bounding box center [1102, 153] width 16 height 11
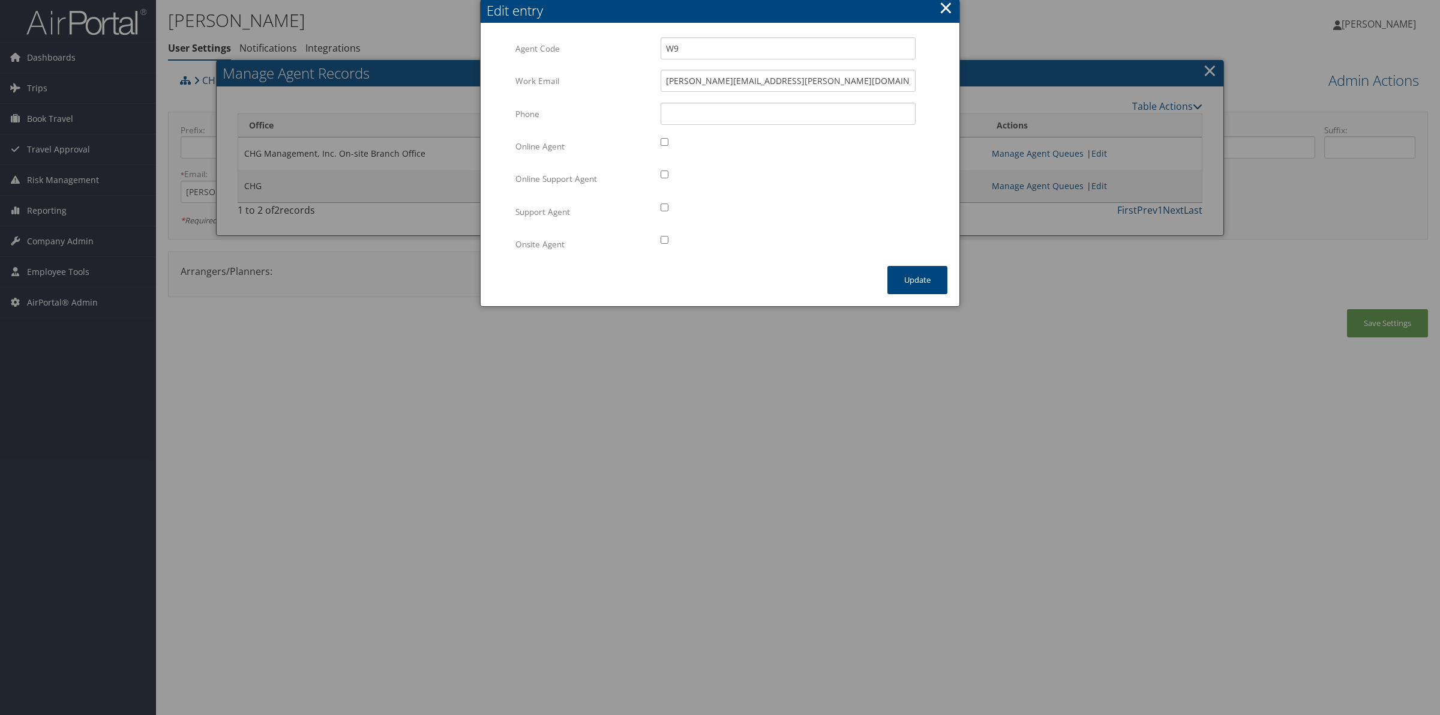
click at [663, 240] on input "checkbox" at bounding box center [665, 240] width 8 height 8
checkbox input "true"
click at [907, 277] on button "Update" at bounding box center [917, 280] width 60 height 28
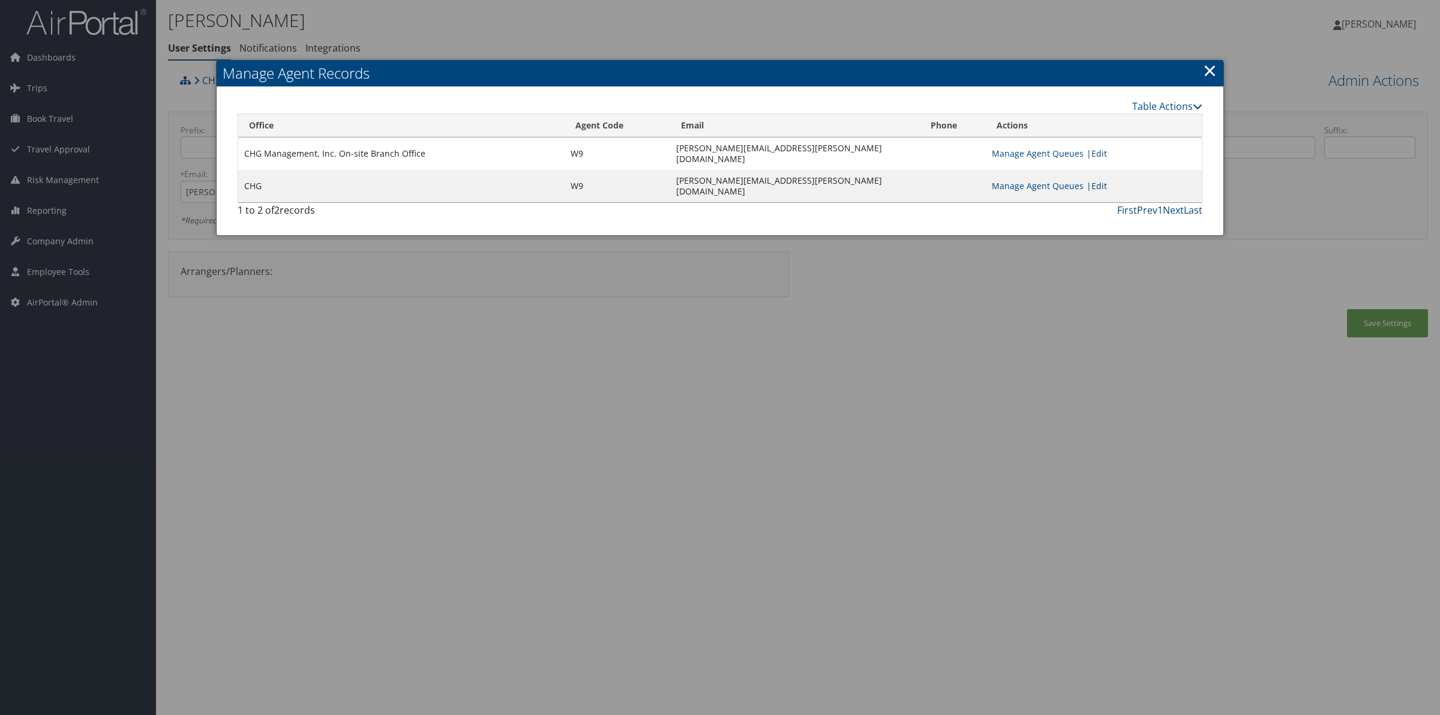
click at [1099, 180] on link "Edit" at bounding box center [1099, 185] width 16 height 11
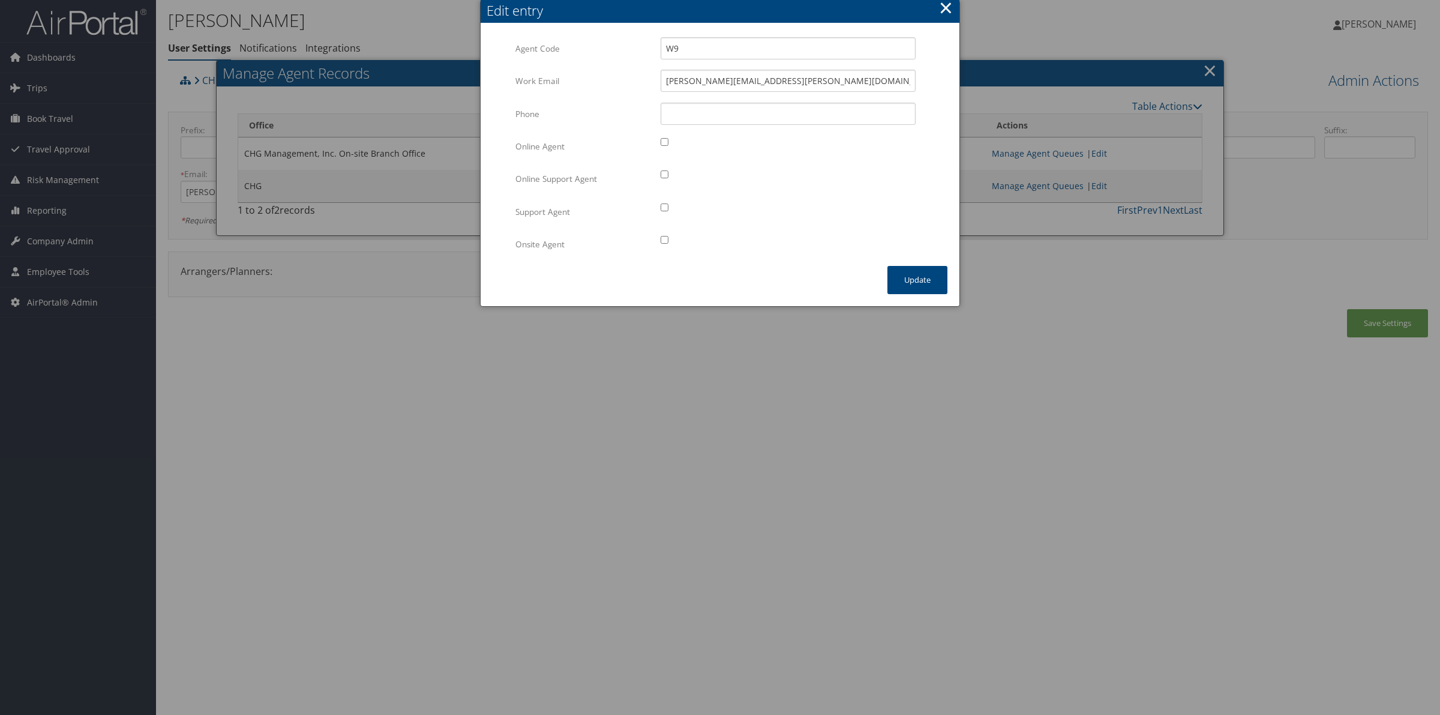
click at [664, 241] on input "checkbox" at bounding box center [665, 240] width 8 height 8
checkbox input "true"
click at [908, 282] on button "Update" at bounding box center [917, 280] width 60 height 28
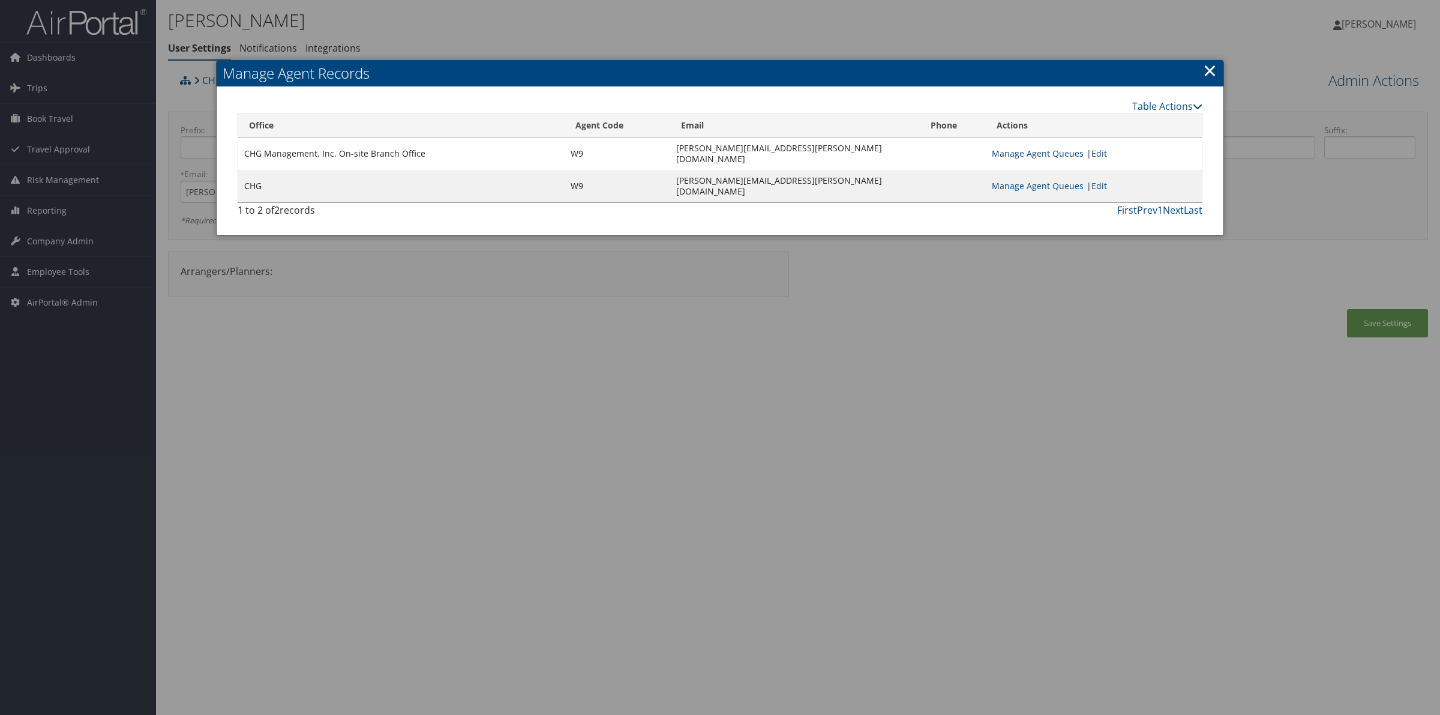
click at [1208, 68] on link "×" at bounding box center [1210, 70] width 14 height 24
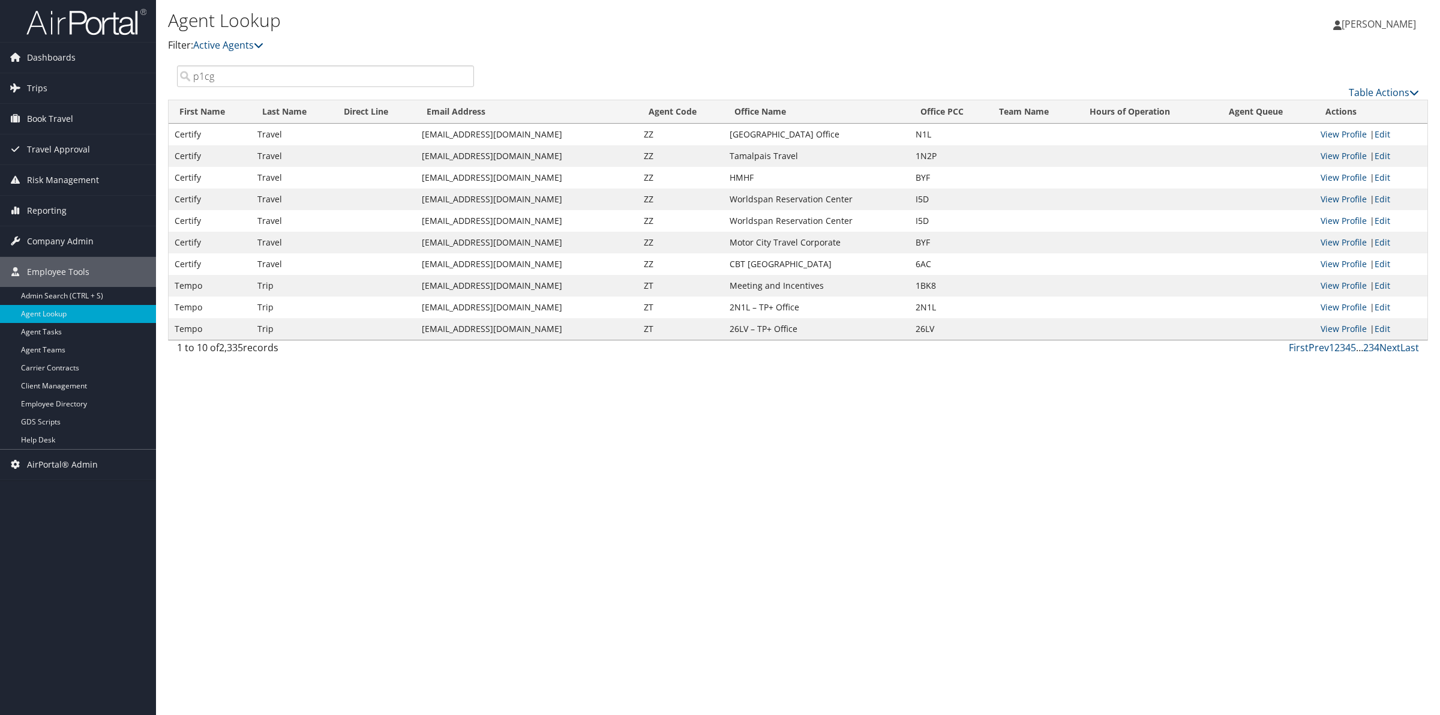
click at [212, 79] on input "p1cg" at bounding box center [325, 76] width 297 height 22
click at [214, 78] on input "p1cg" at bounding box center [325, 76] width 297 height 22
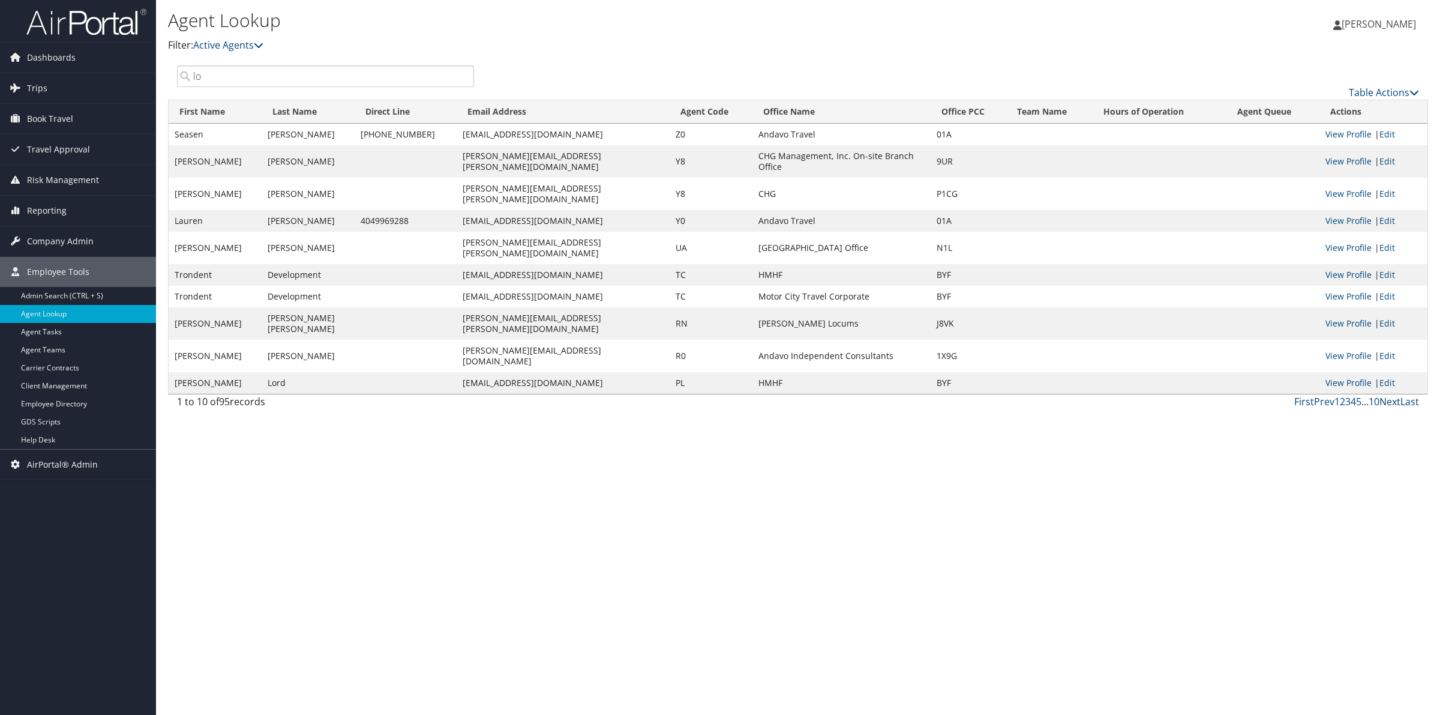
click at [1394, 395] on link "Next" at bounding box center [1389, 401] width 21 height 13
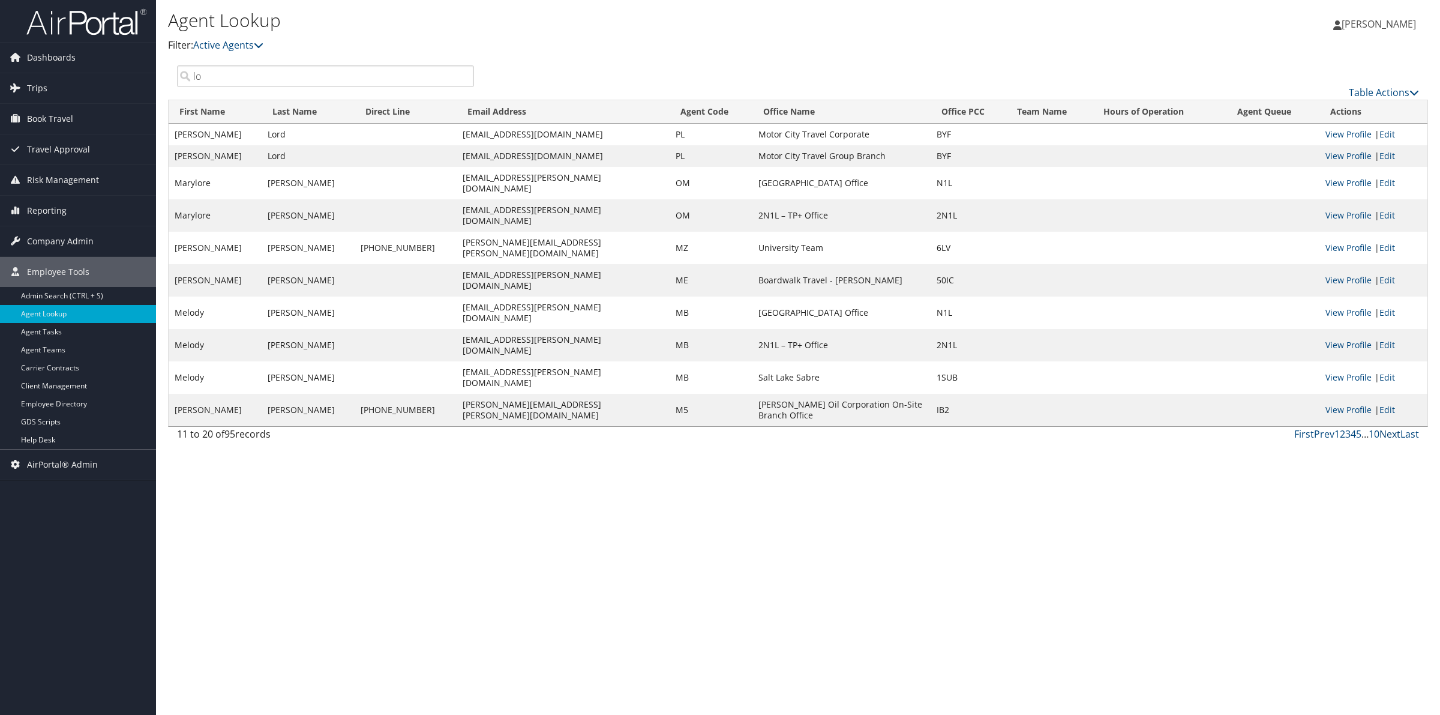
click at [1394, 427] on link "Next" at bounding box center [1389, 433] width 21 height 13
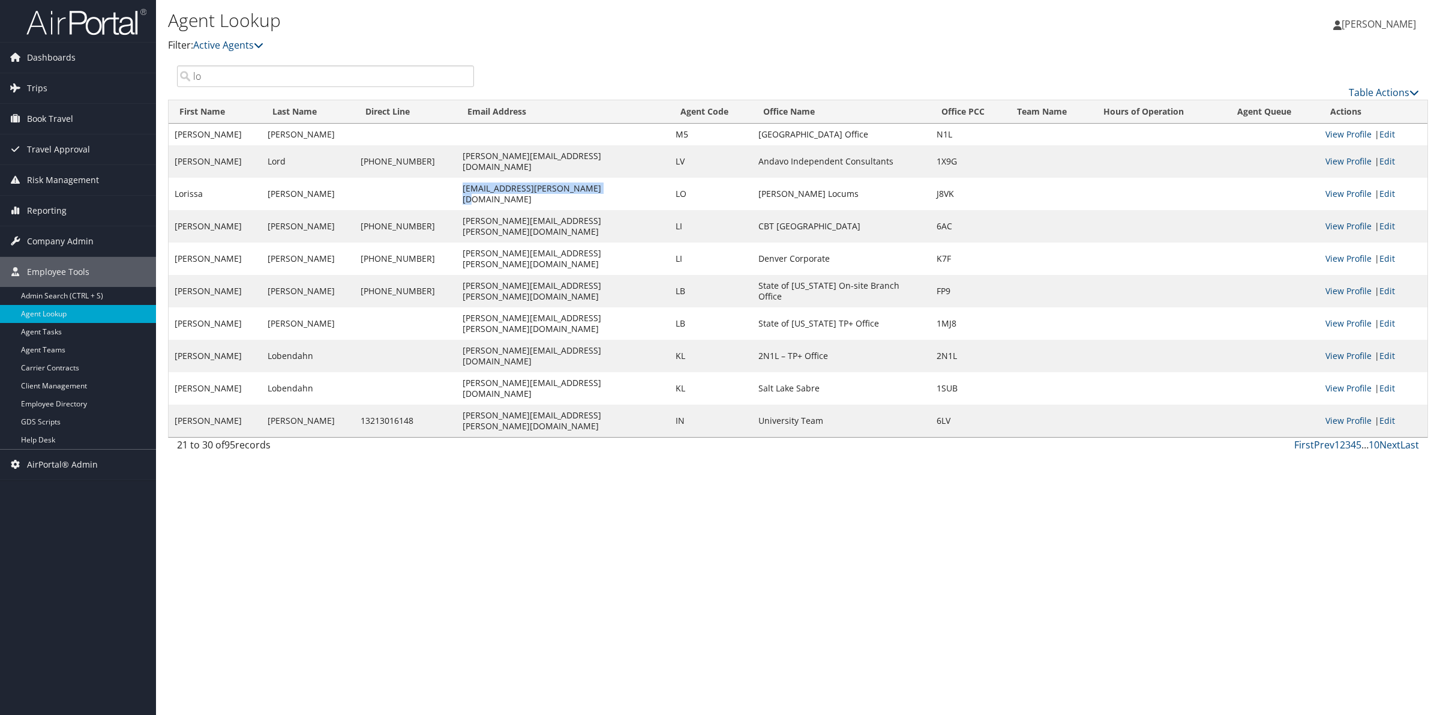
drag, startPoint x: 558, startPoint y: 174, endPoint x: 418, endPoint y: 187, distance: 141.0
click at [457, 187] on td "Lorissa.Hinsch@hayeslocums.com" at bounding box center [563, 194] width 213 height 32
copy td "Lorissa.Hinsch@hayeslocums.com"
drag, startPoint x: 178, startPoint y: 79, endPoint x: 106, endPoint y: 101, distance: 75.2
click at [142, 82] on div "Dashboards AirPortal 360™ (Manager) AirPortal 360™ (Agent) My Travel Dashboard …" at bounding box center [720, 357] width 1440 height 715
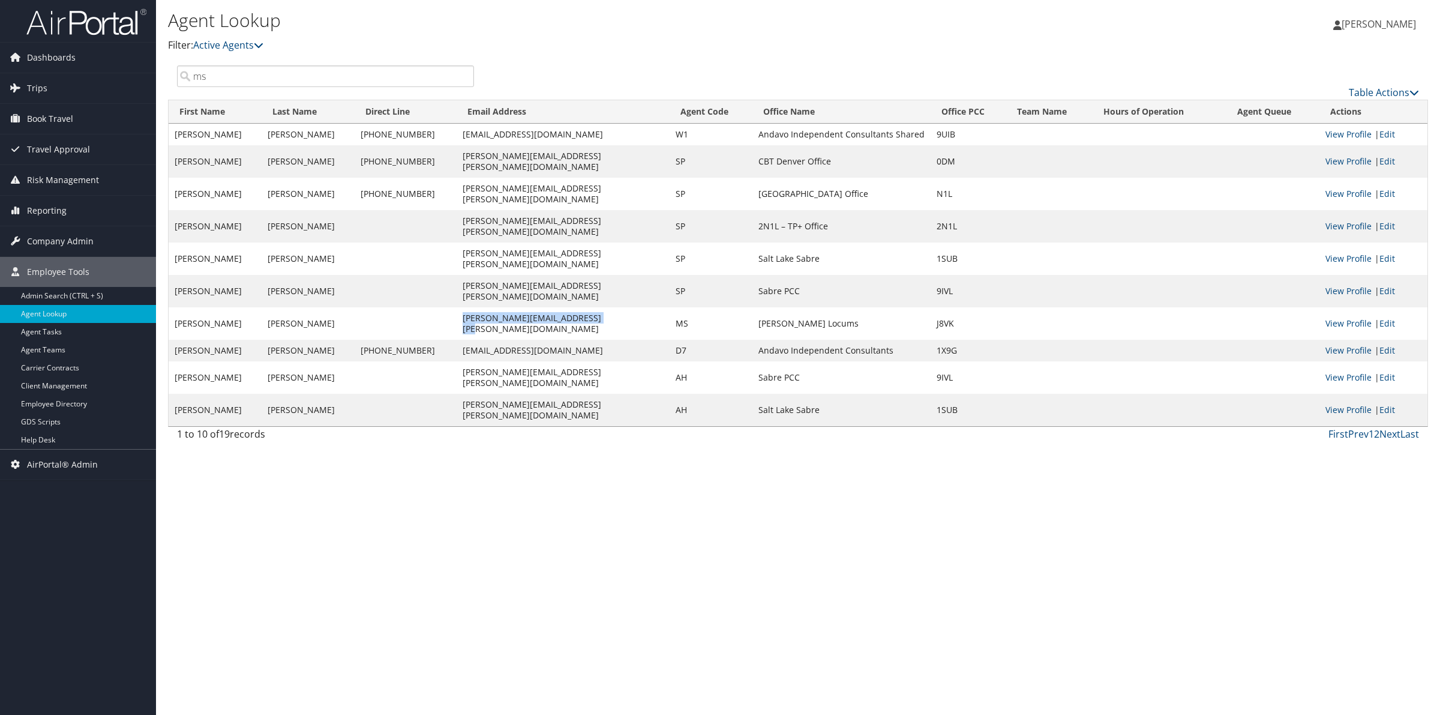
drag, startPoint x: 565, startPoint y: 263, endPoint x: 413, endPoint y: 267, distance: 151.8
click at [413, 307] on tr "Michelle Gyorgy Serota michelle.serota@hayeslocums.com MS Hayes Locums J8VK Vie…" at bounding box center [798, 323] width 1259 height 32
copy tr "michelle.serota@hayeslocums.com"
drag, startPoint x: 219, startPoint y: 74, endPoint x: 129, endPoint y: 75, distance: 90.0
click at [129, 75] on div "Dashboards AirPortal 360™ (Manager) AirPortal 360™ (Agent) My Travel Dashboard …" at bounding box center [720, 357] width 1440 height 715
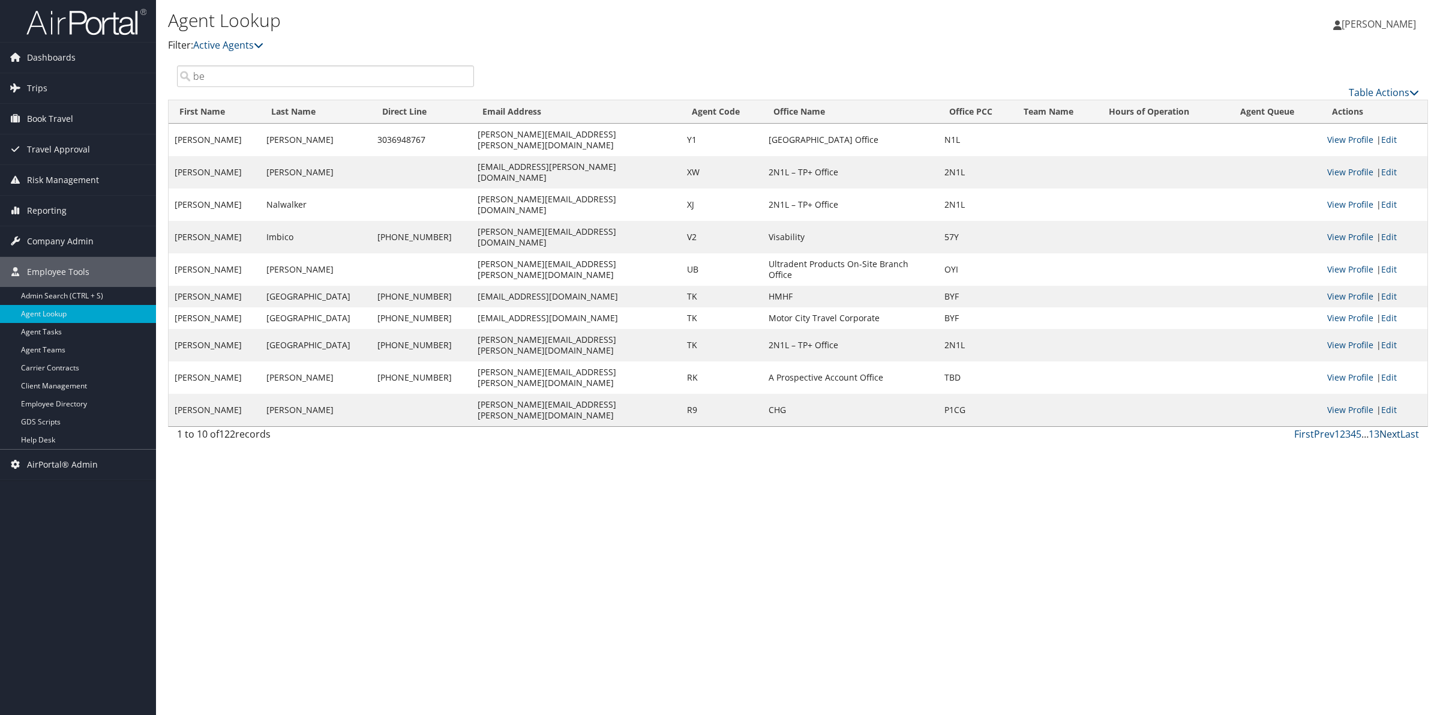
click at [1387, 427] on link "Next" at bounding box center [1389, 433] width 21 height 13
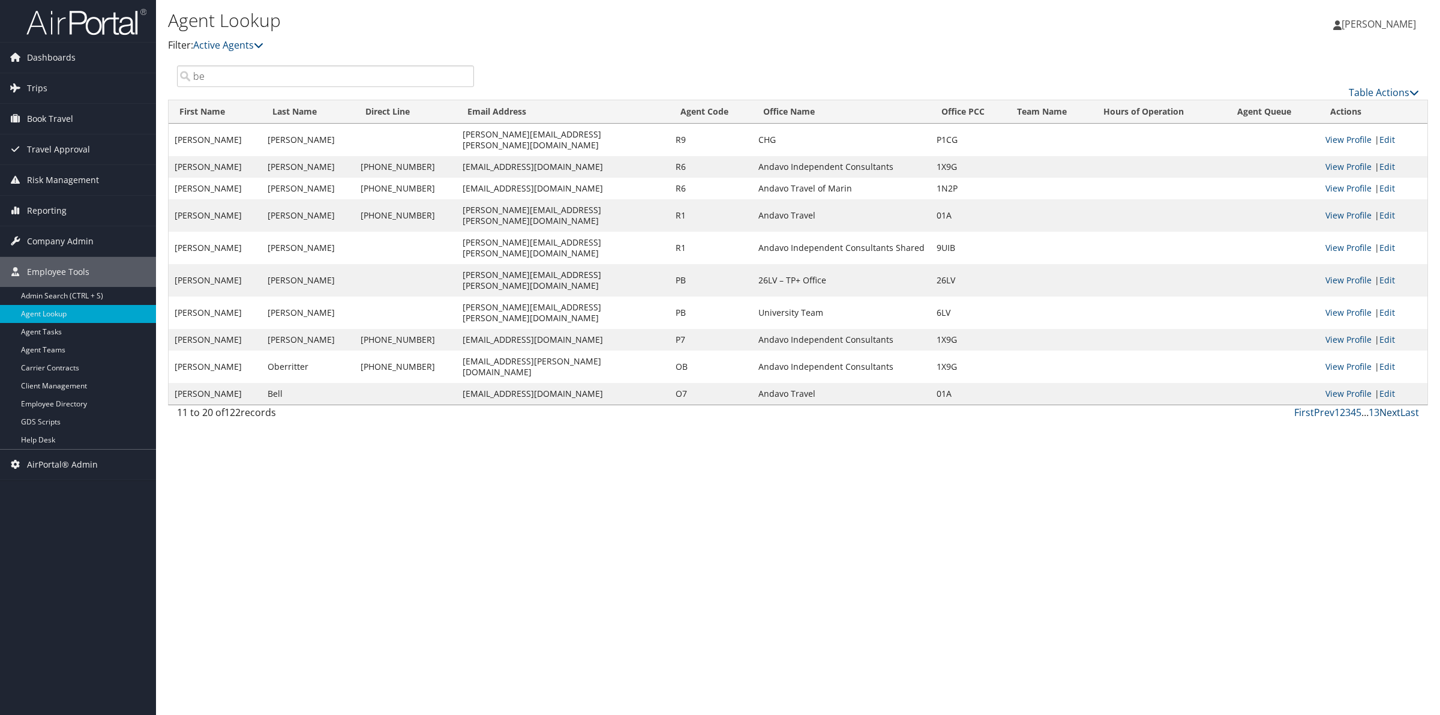
click at [1388, 406] on link "Next" at bounding box center [1389, 412] width 21 height 13
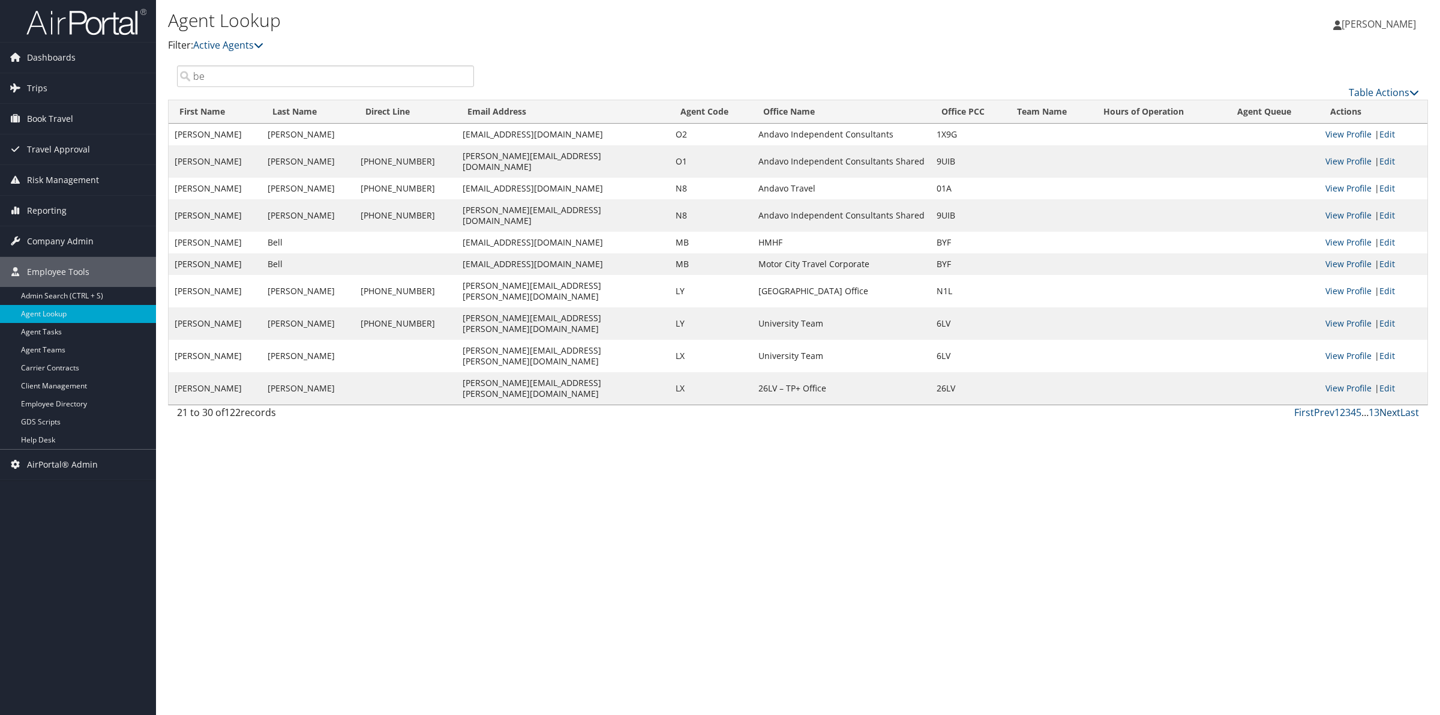
click at [1388, 406] on link "Next" at bounding box center [1389, 412] width 21 height 13
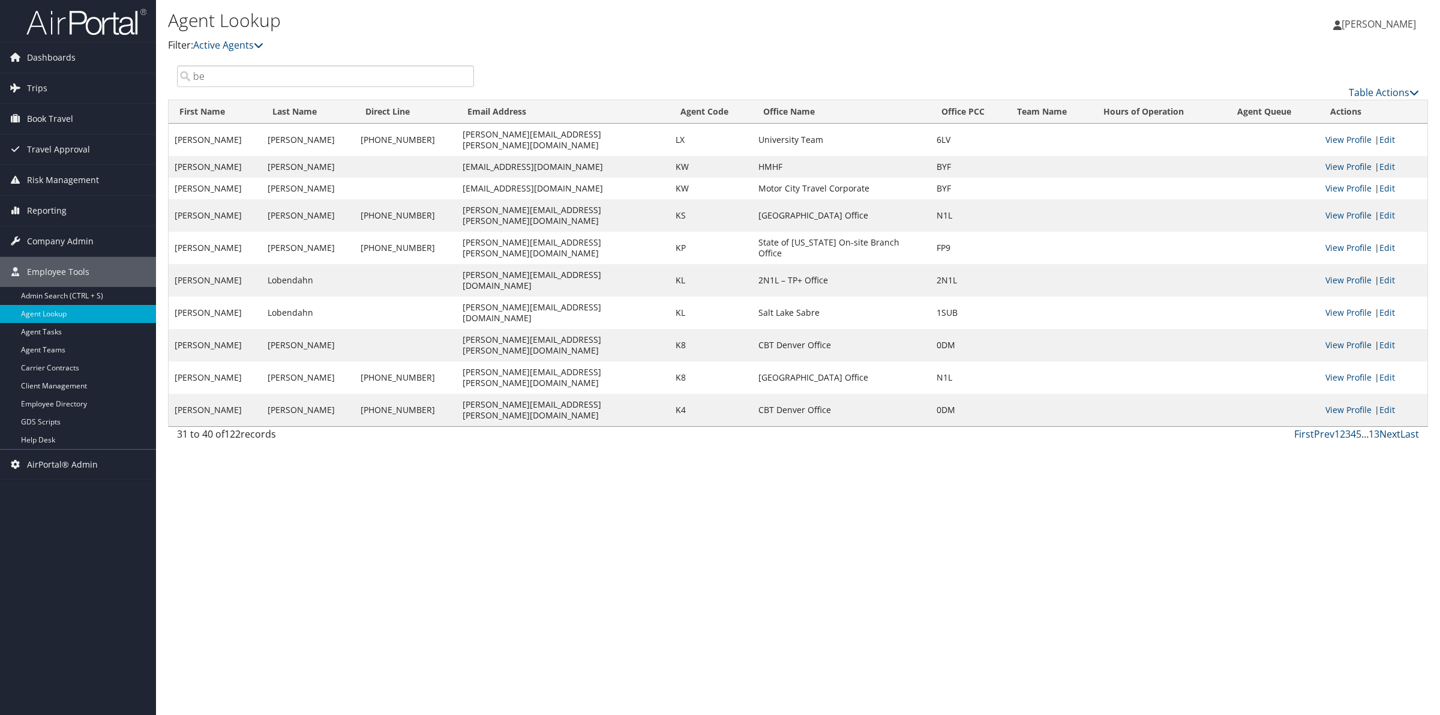
click at [1388, 427] on link "Next" at bounding box center [1389, 433] width 21 height 13
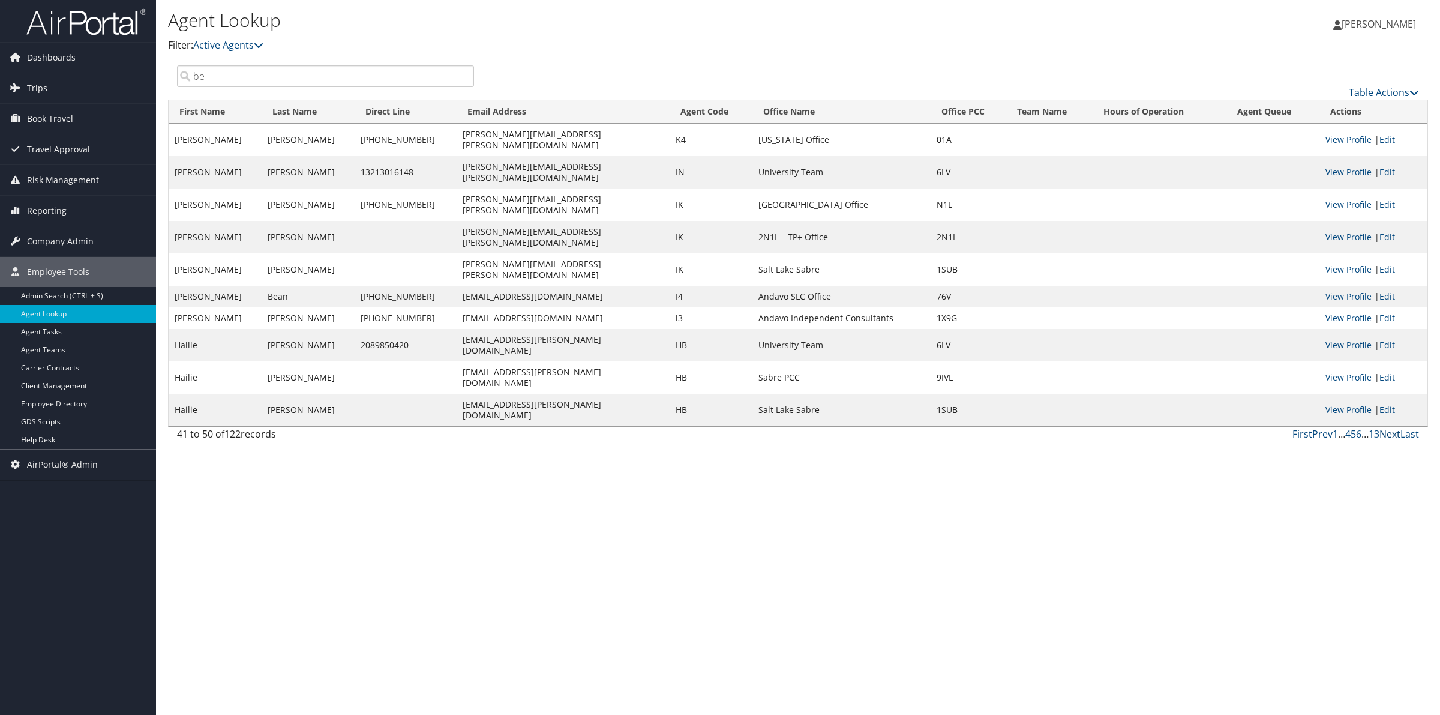
click at [1388, 427] on link "Next" at bounding box center [1389, 433] width 21 height 13
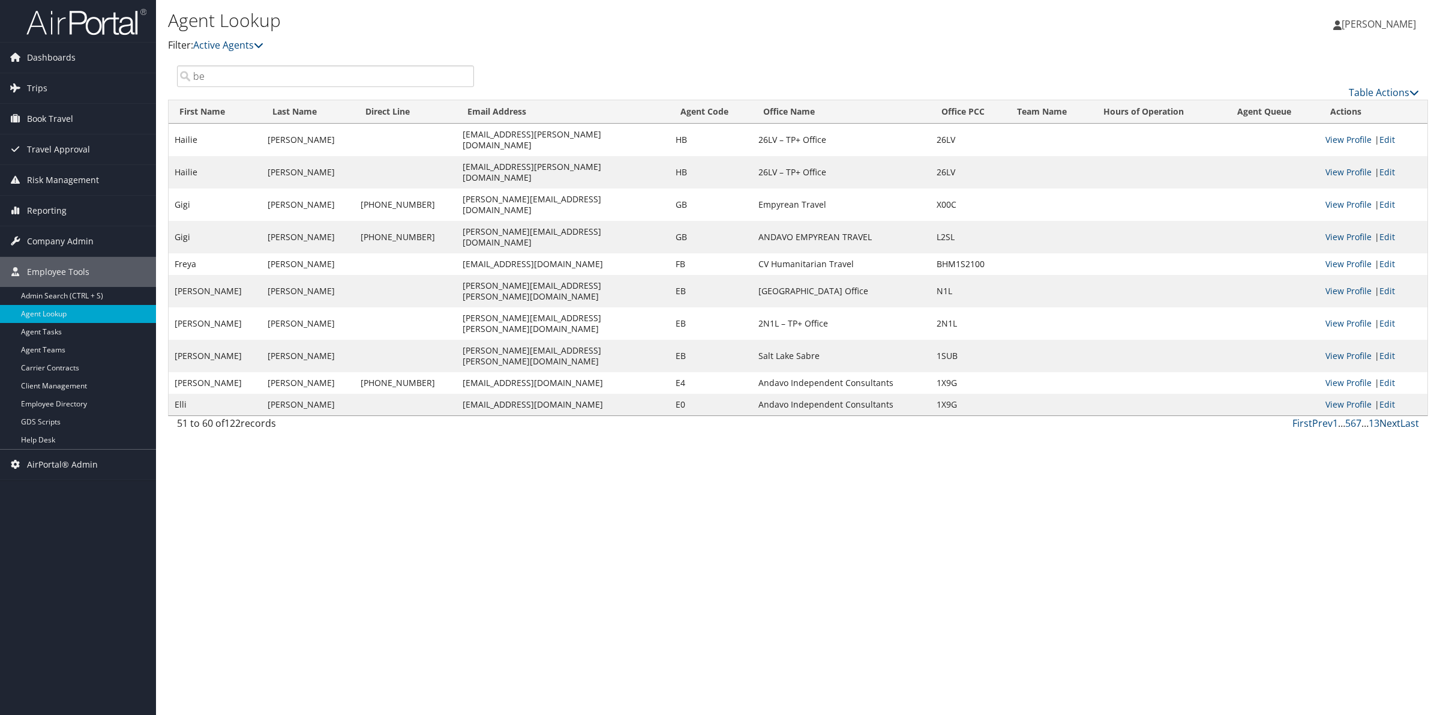
click at [1383, 416] on link "Next" at bounding box center [1389, 422] width 21 height 13
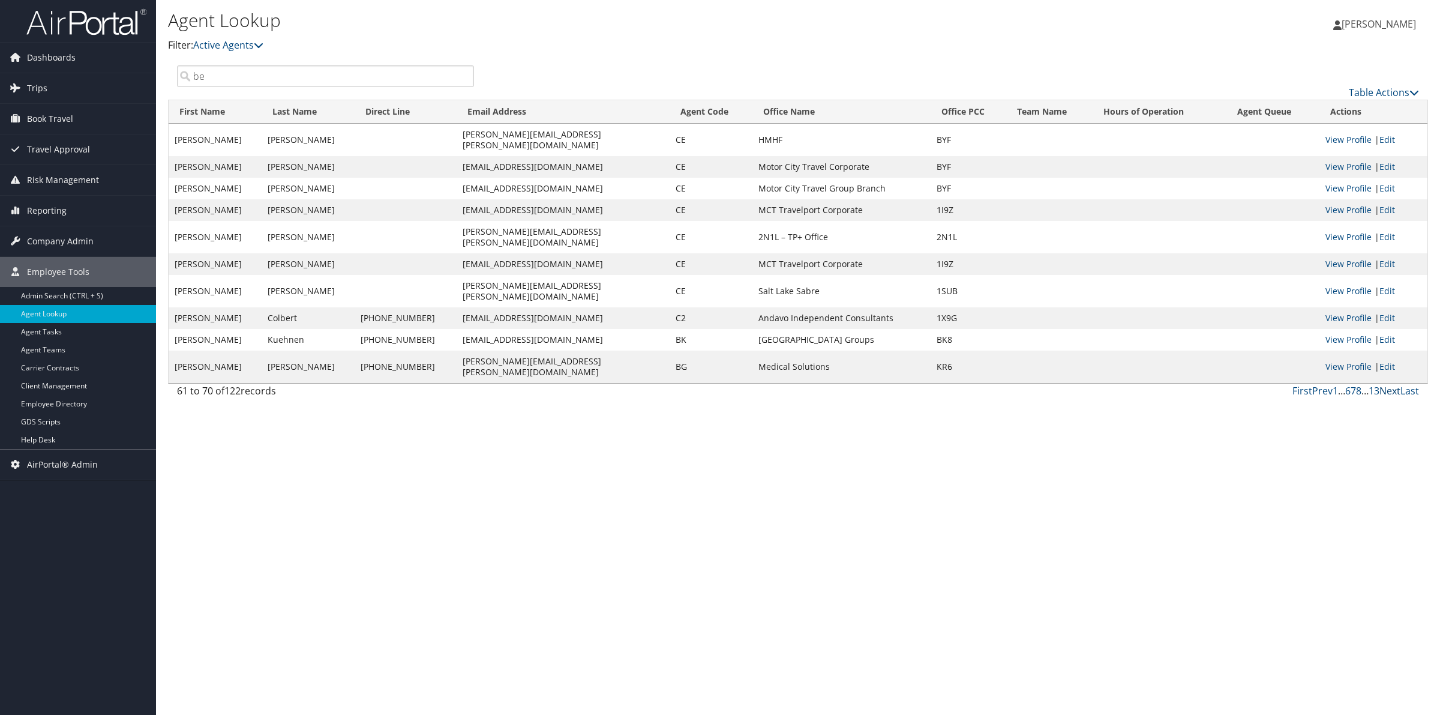
click at [1383, 384] on link "Next" at bounding box center [1389, 390] width 21 height 13
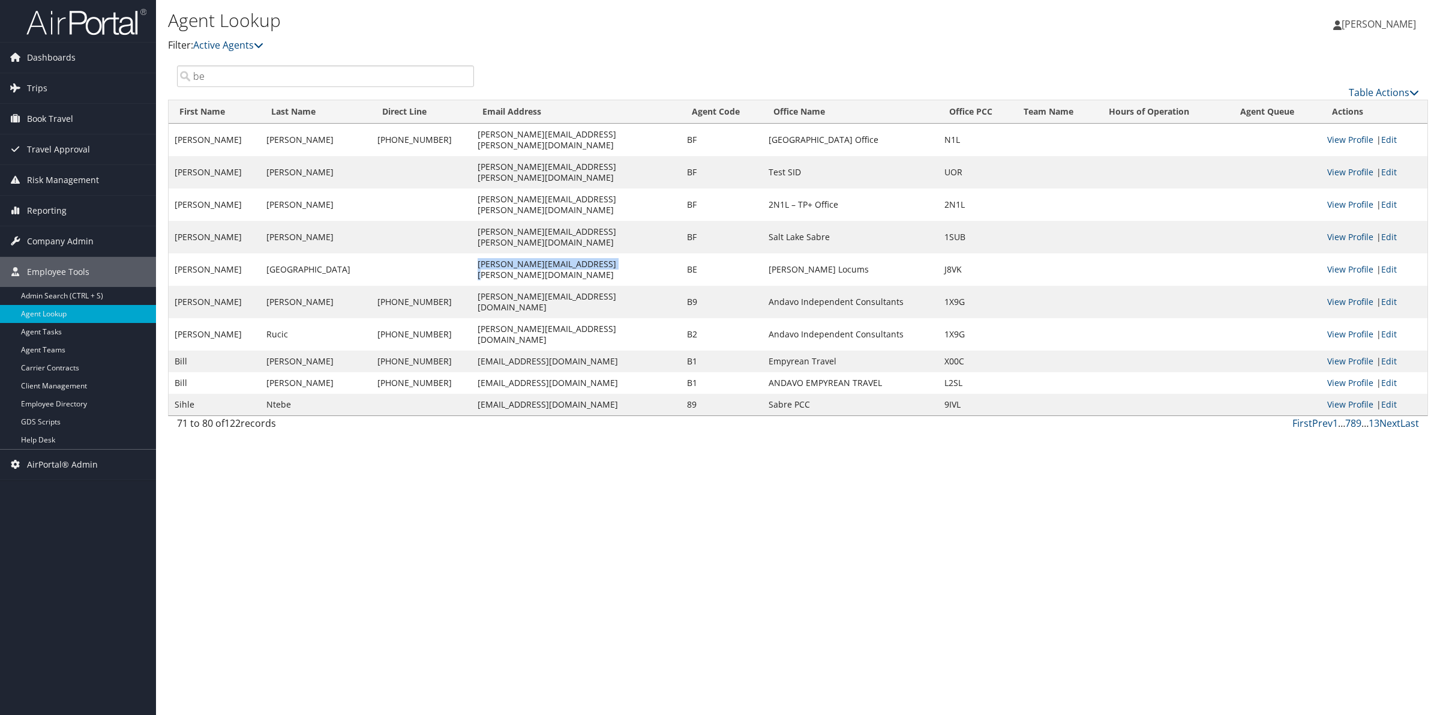
drag, startPoint x: 562, startPoint y: 223, endPoint x: 414, endPoint y: 223, distance: 147.6
click at [414, 253] on tr "Benjamin Lugo benjamin.lugo@hayeslocums.com BE Hayes Locums J8VK View Profile |…" at bounding box center [798, 269] width 1259 height 32
copy tr "benjamin.lugo@hayeslocums.com"
drag, startPoint x: 343, startPoint y: 79, endPoint x: 97, endPoint y: 74, distance: 246.6
click at [97, 74] on div "Dashboards AirPortal 360™ (Manager) AirPortal 360™ (Agent) My Travel Dashboard …" at bounding box center [720, 357] width 1440 height 715
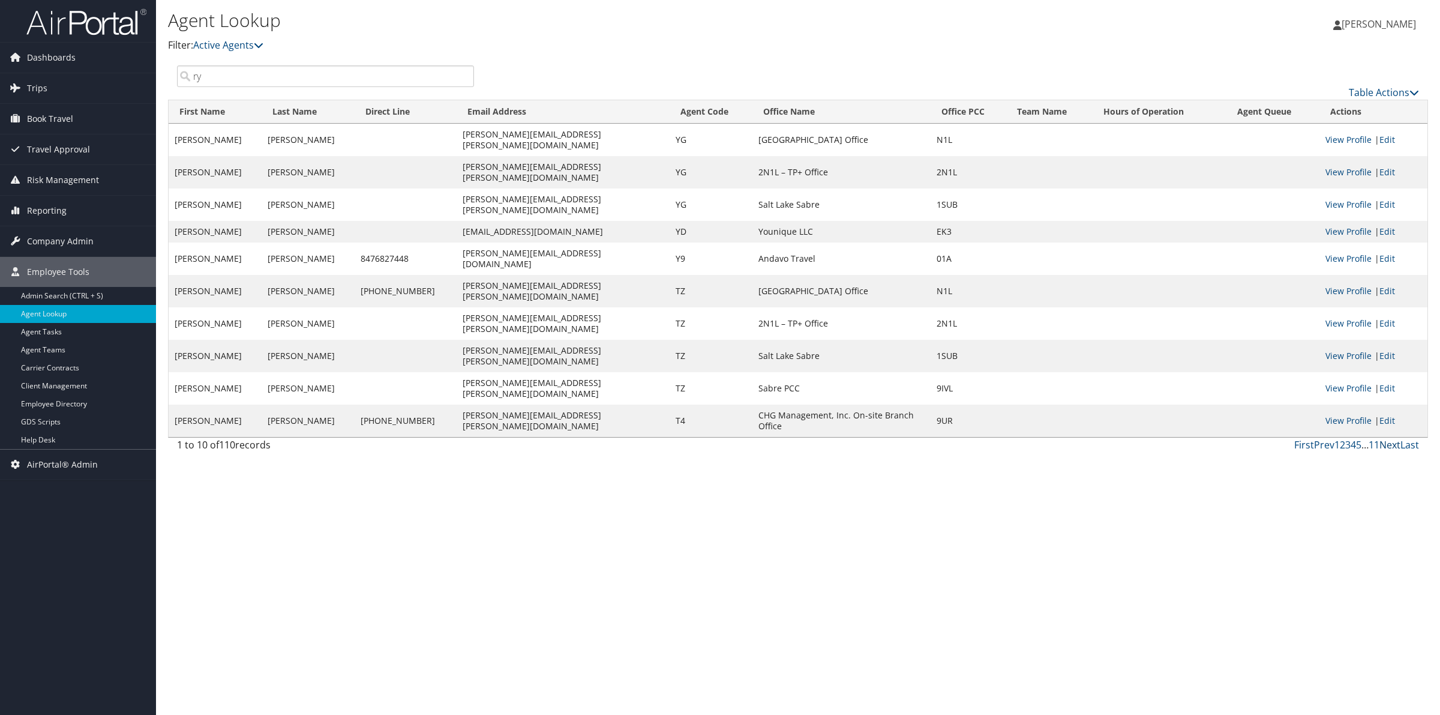
click at [1392, 438] on link "Next" at bounding box center [1389, 444] width 21 height 13
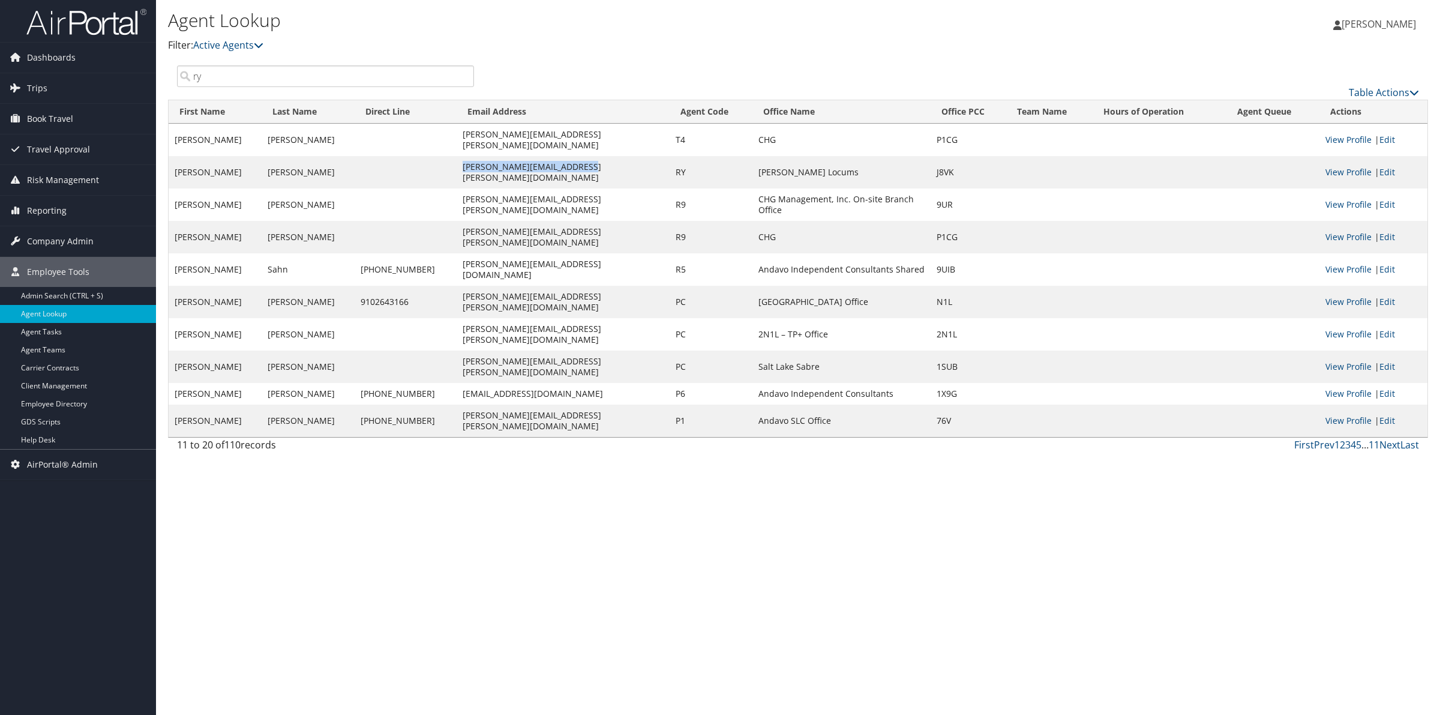
drag, startPoint x: 547, startPoint y: 154, endPoint x: 418, endPoint y: 160, distance: 129.1
click at [457, 160] on td "Renee.Kelly@hayeslocums.com" at bounding box center [563, 172] width 213 height 32
copy td "Renee.Kelly@hayeslocums.com"
drag, startPoint x: 221, startPoint y: 76, endPoint x: 137, endPoint y: 81, distance: 84.1
click at [137, 81] on div "Dashboards AirPortal 360™ (Manager) AirPortal 360™ (Agent) My Travel Dashboard …" at bounding box center [720, 357] width 1440 height 715
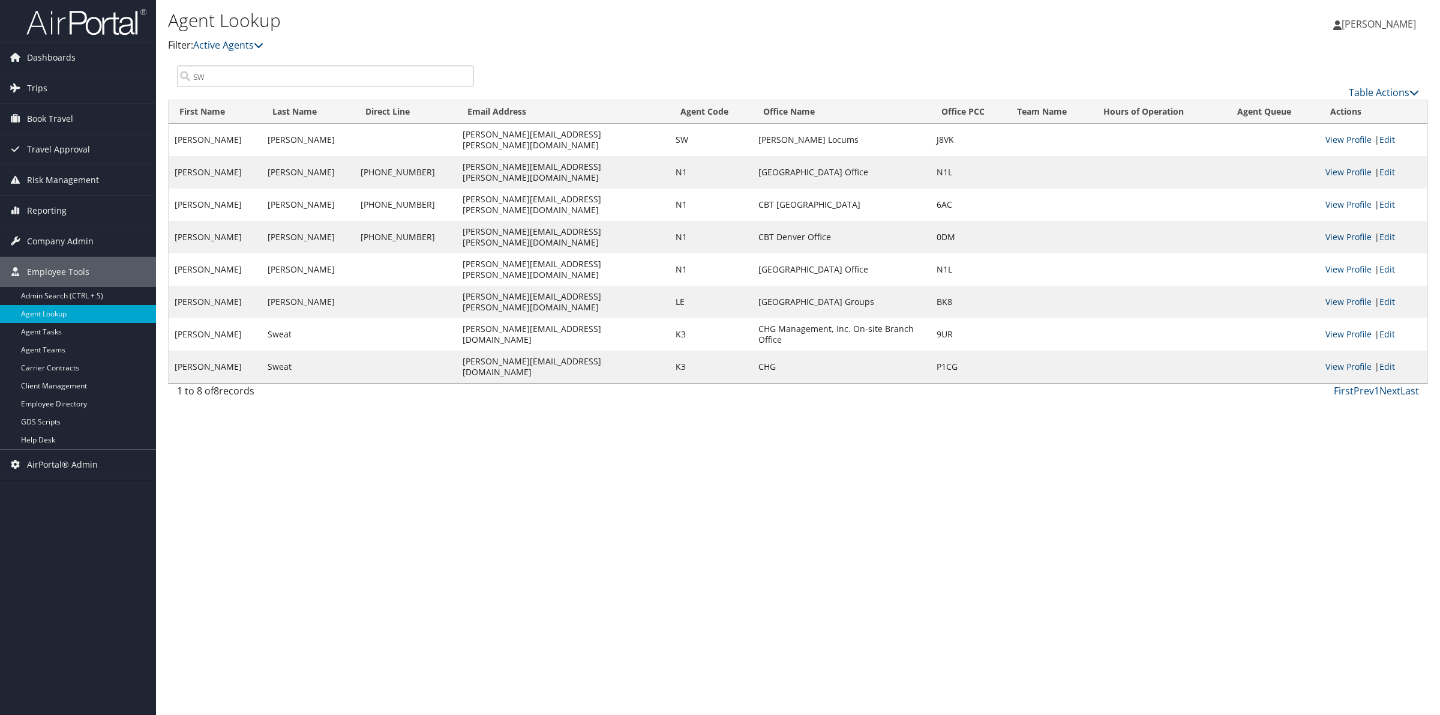
type input "sw"
drag, startPoint x: 569, startPoint y: 139, endPoint x: 423, endPoint y: 142, distance: 145.8
click at [457, 142] on td "simone.stewart@hayeslocums.com" at bounding box center [563, 140] width 213 height 32
copy td "simone.stewart@hayeslocums.com"
click at [46, 267] on span "Employee Tools" at bounding box center [58, 272] width 62 height 30
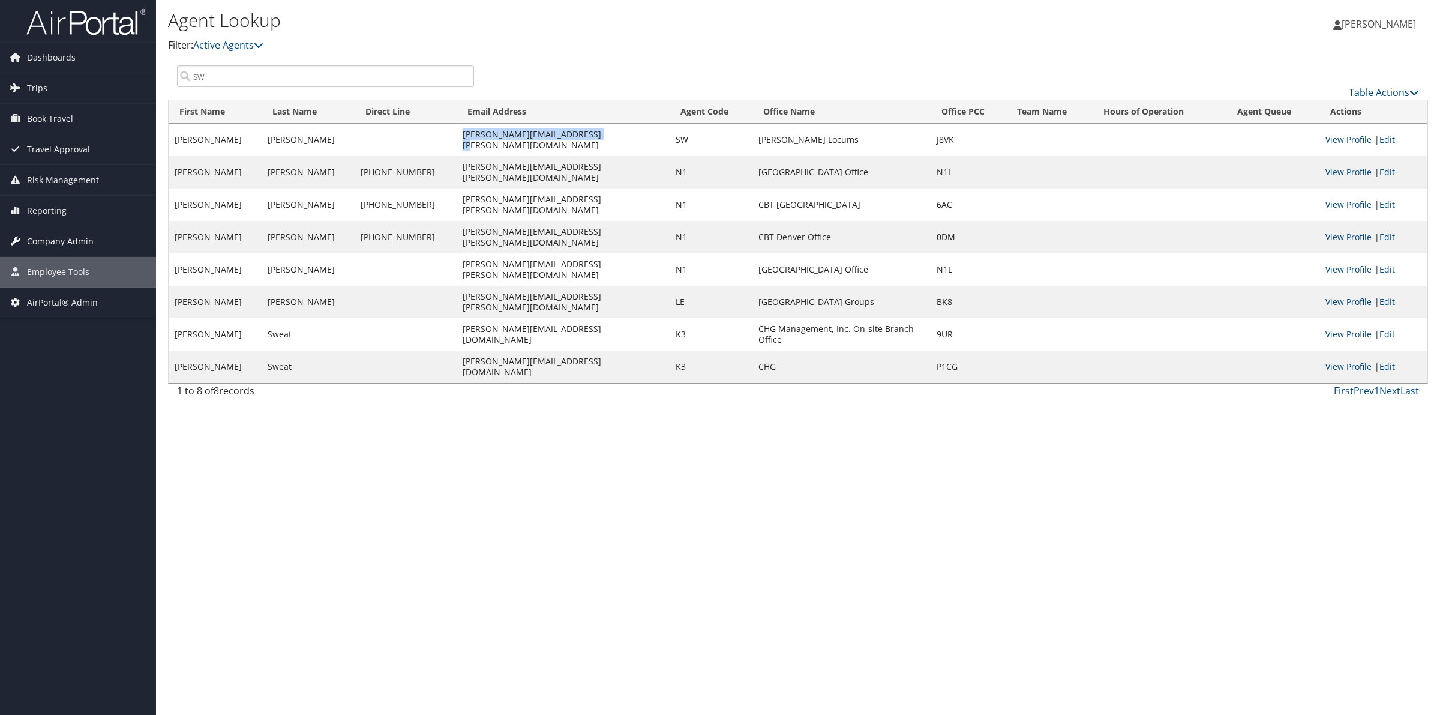
click at [67, 242] on span "Company Admin" at bounding box center [60, 241] width 67 height 30
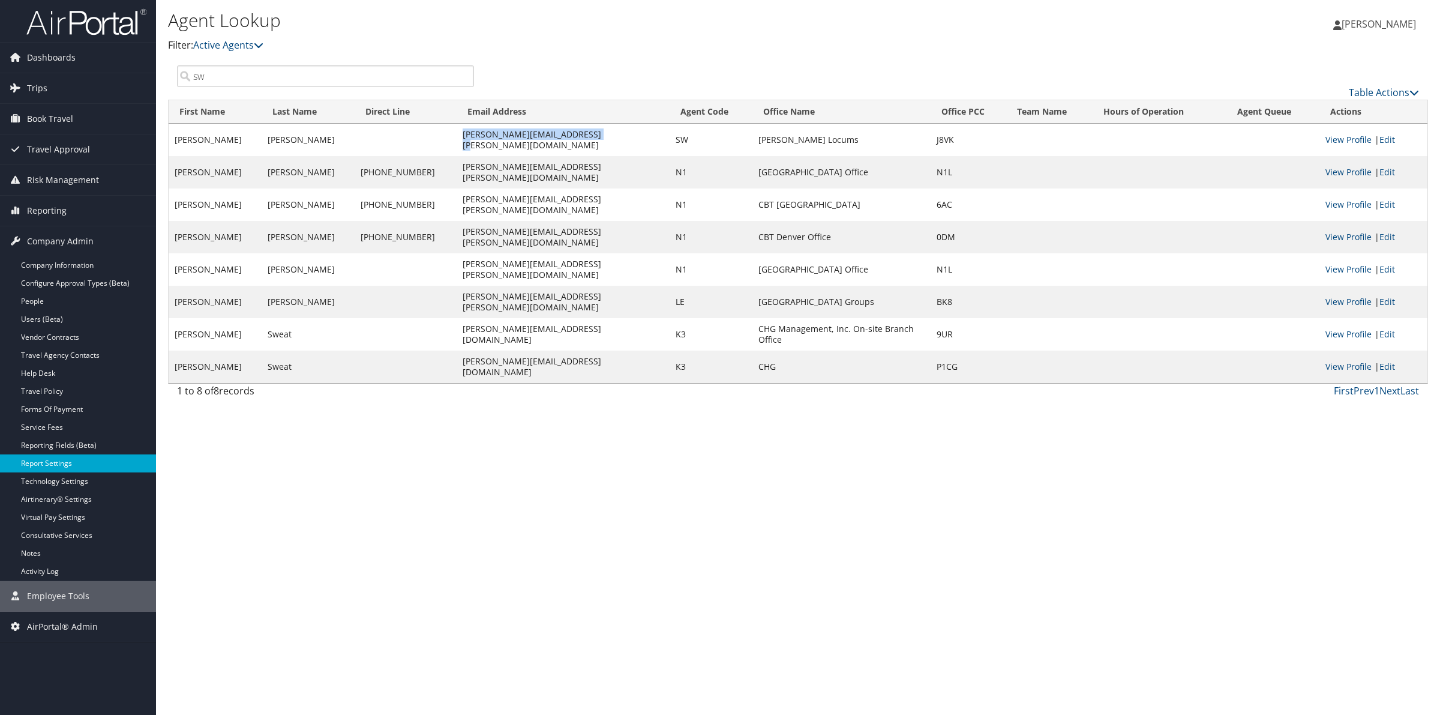
click at [68, 461] on link "Report Settings" at bounding box center [78, 463] width 156 height 18
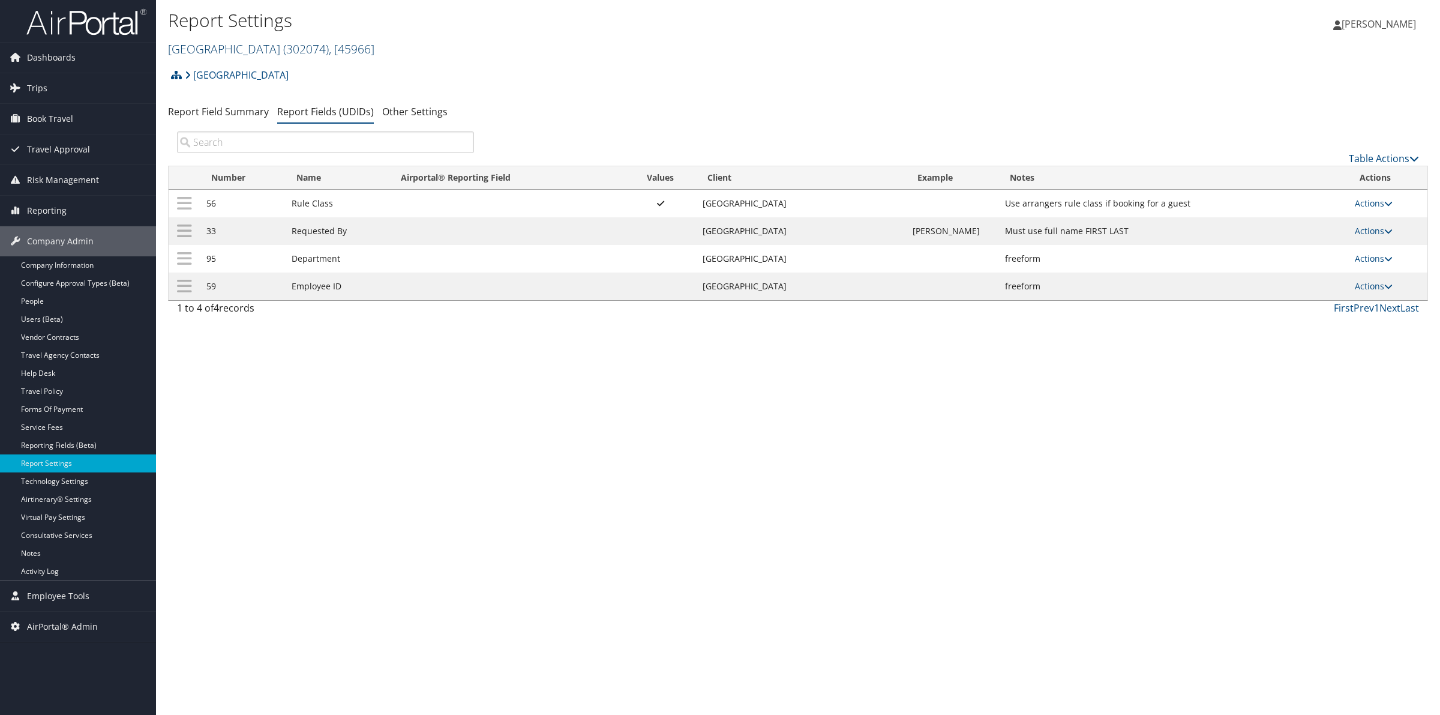
click at [291, 50] on link "[GEOGRAPHIC_DATA][DEMOGRAPHIC_DATA] ( 302074 ) , [ 45966 ]" at bounding box center [271, 49] width 206 height 16
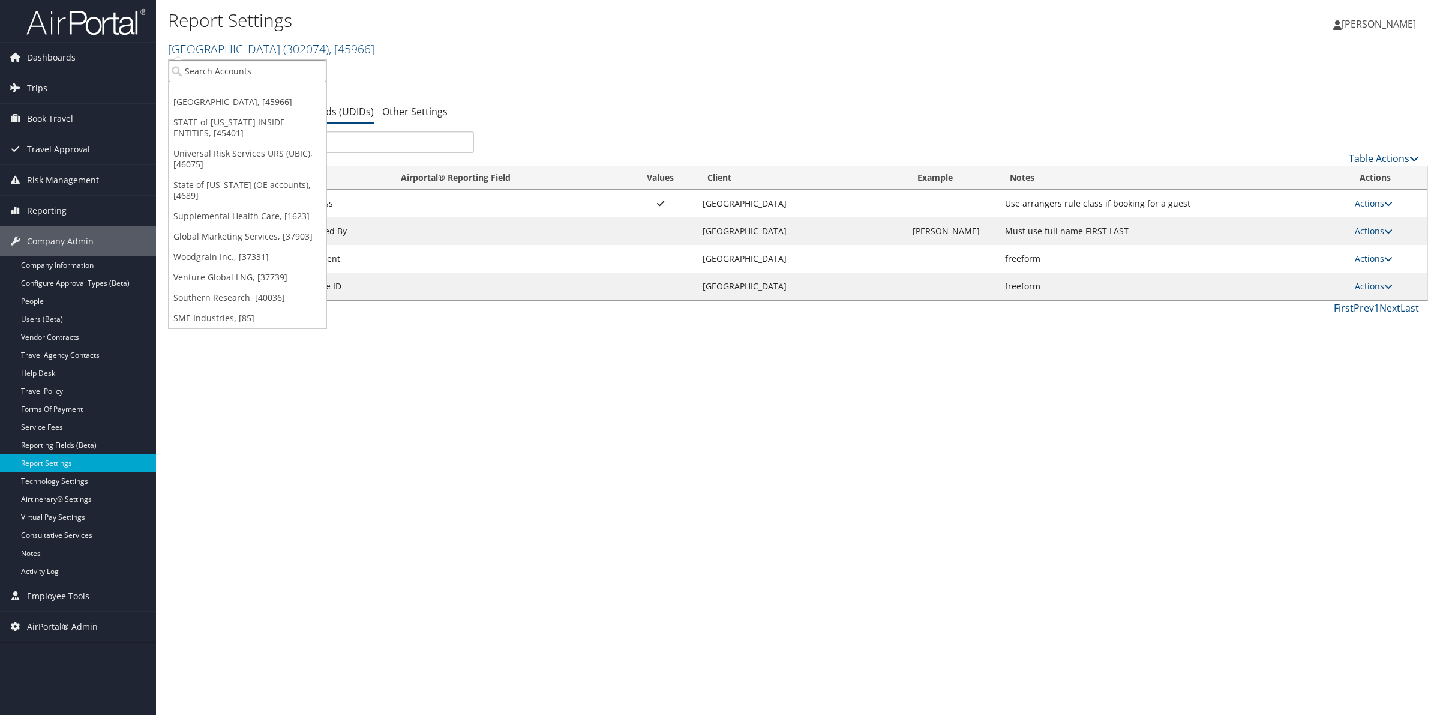
click at [269, 73] on input "search" at bounding box center [248, 71] width 158 height 22
type input "c"
type input "301438"
click at [292, 91] on div "[US_STATE][GEOGRAPHIC_DATA] (CSU) (301438), [38530]" at bounding box center [297, 93] width 270 height 11
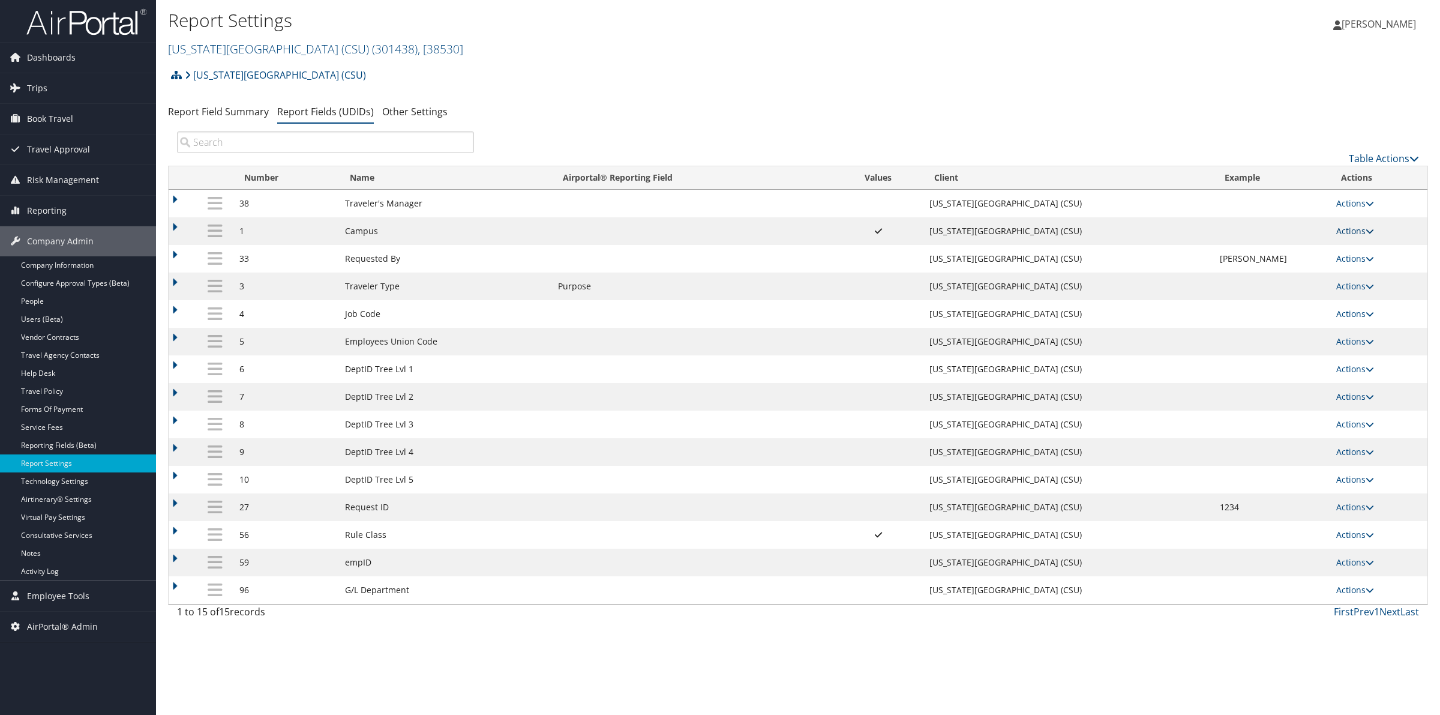
click at [1346, 227] on link "Actions" at bounding box center [1355, 230] width 38 height 11
click at [1332, 243] on link "Update Report Field Values" at bounding box center [1309, 249] width 130 height 20
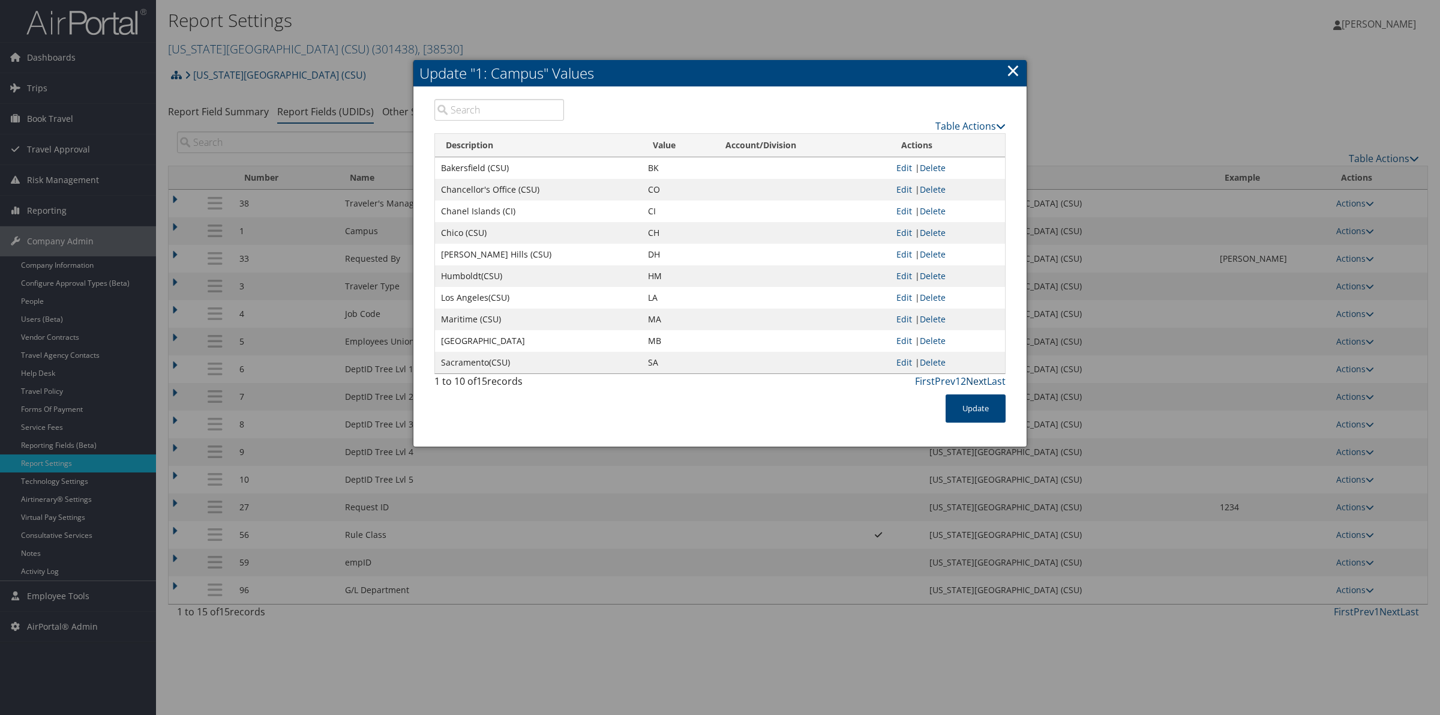
click at [973, 382] on link "Next" at bounding box center [976, 380] width 21 height 13
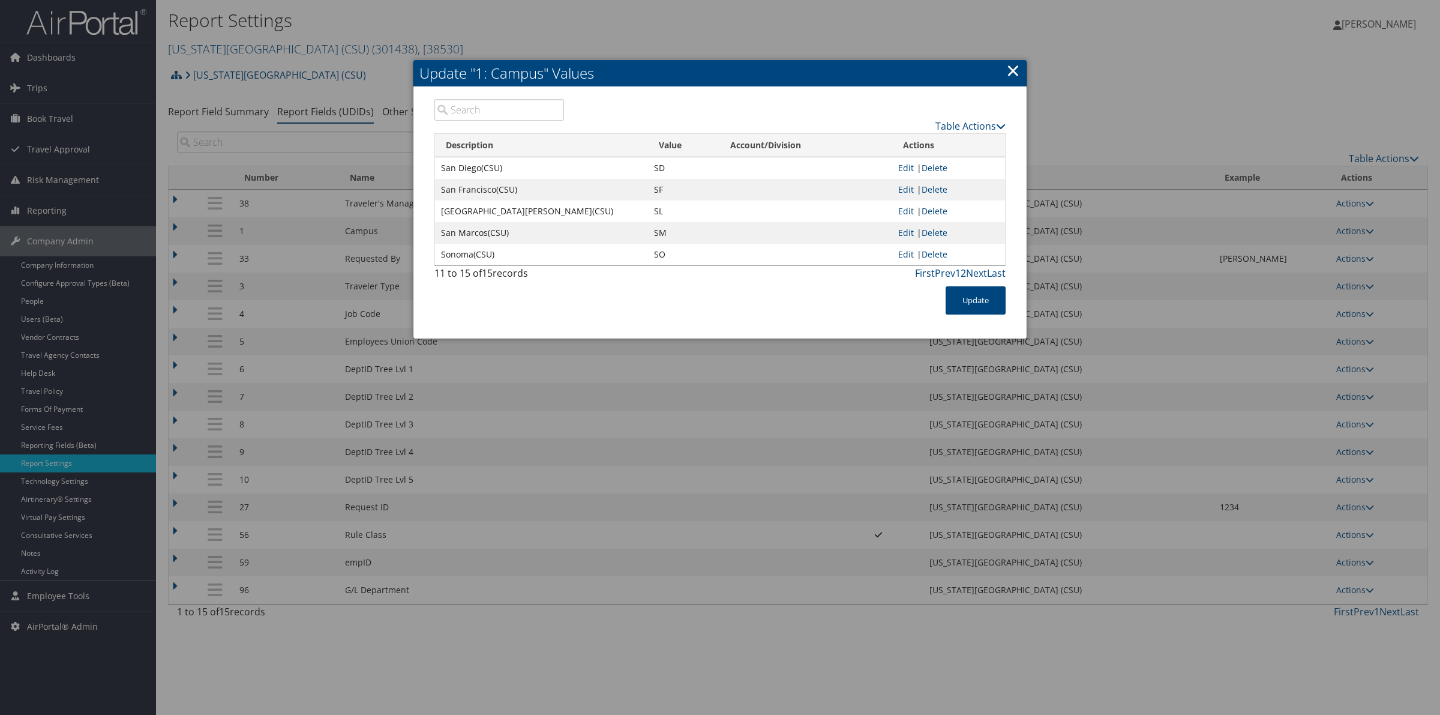
click at [1013, 72] on link "×" at bounding box center [1013, 70] width 14 height 24
